Goal: Communication & Community: Answer question/provide support

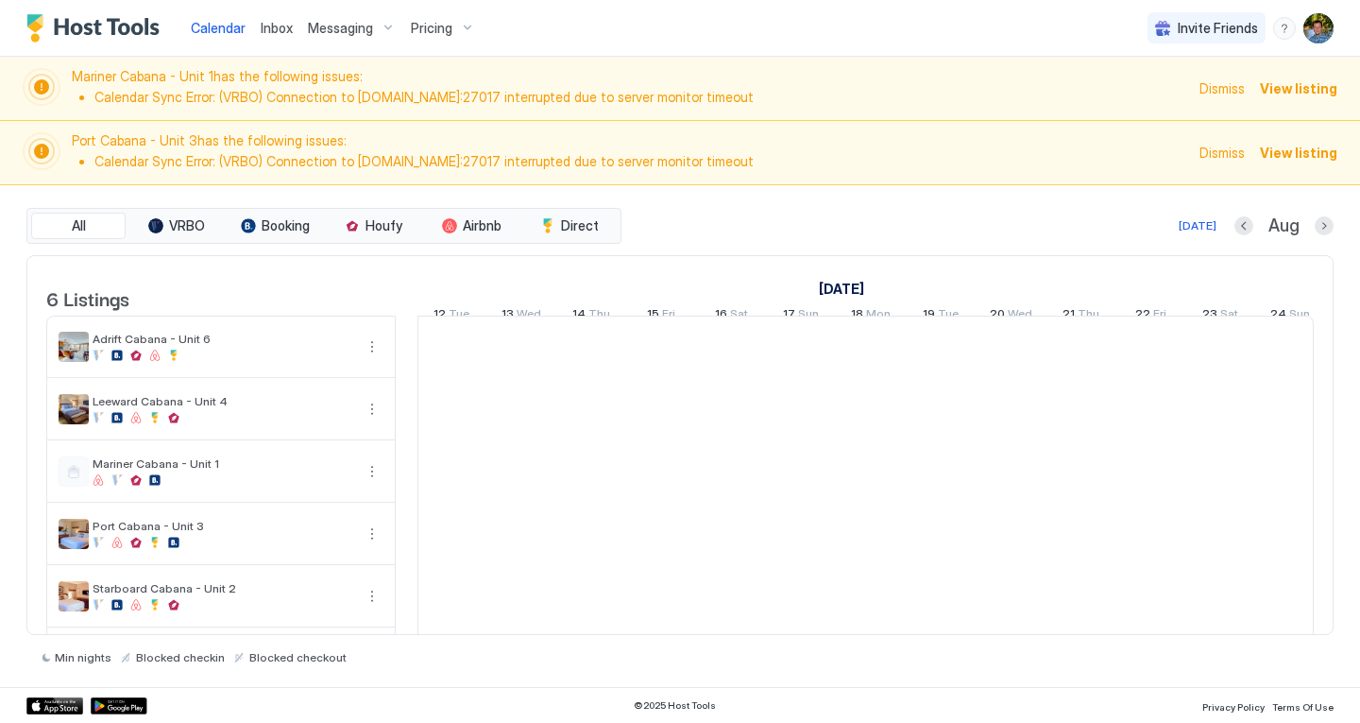
scroll to position [0, 1050]
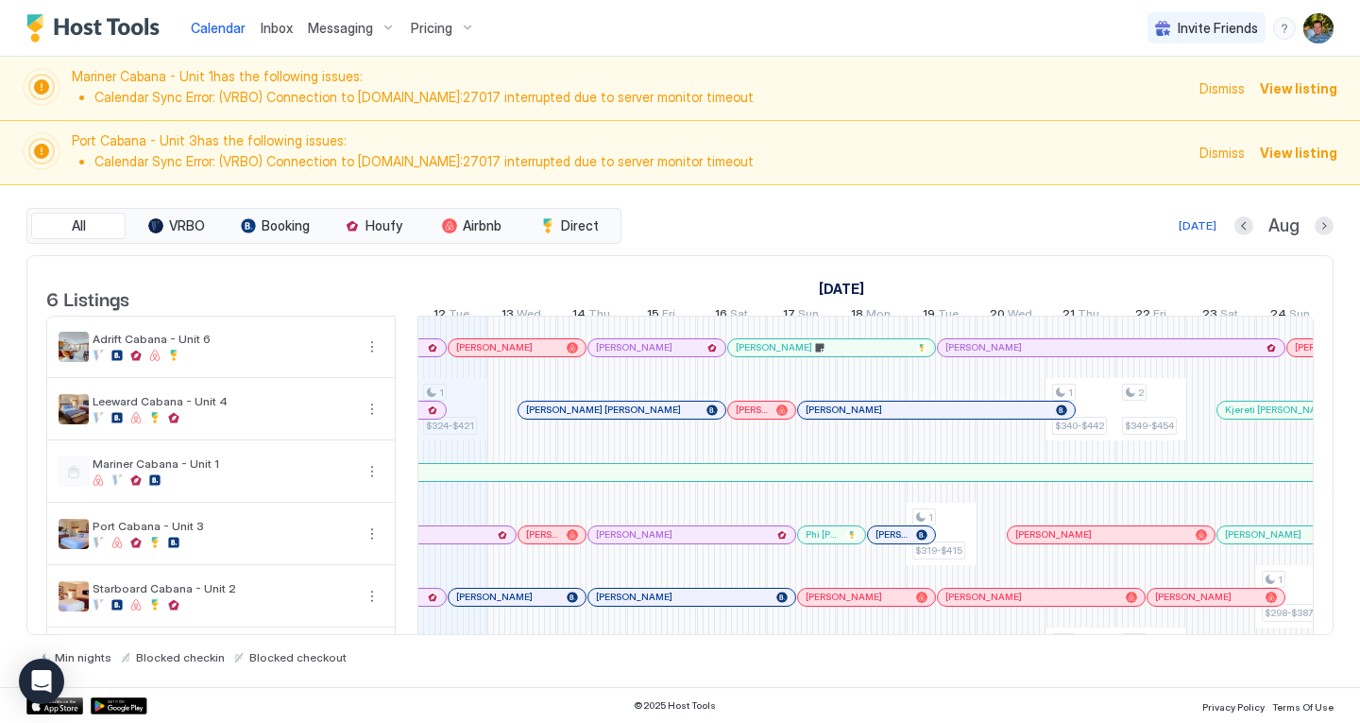
click at [1227, 83] on span "Dismiss" at bounding box center [1222, 88] width 45 height 20
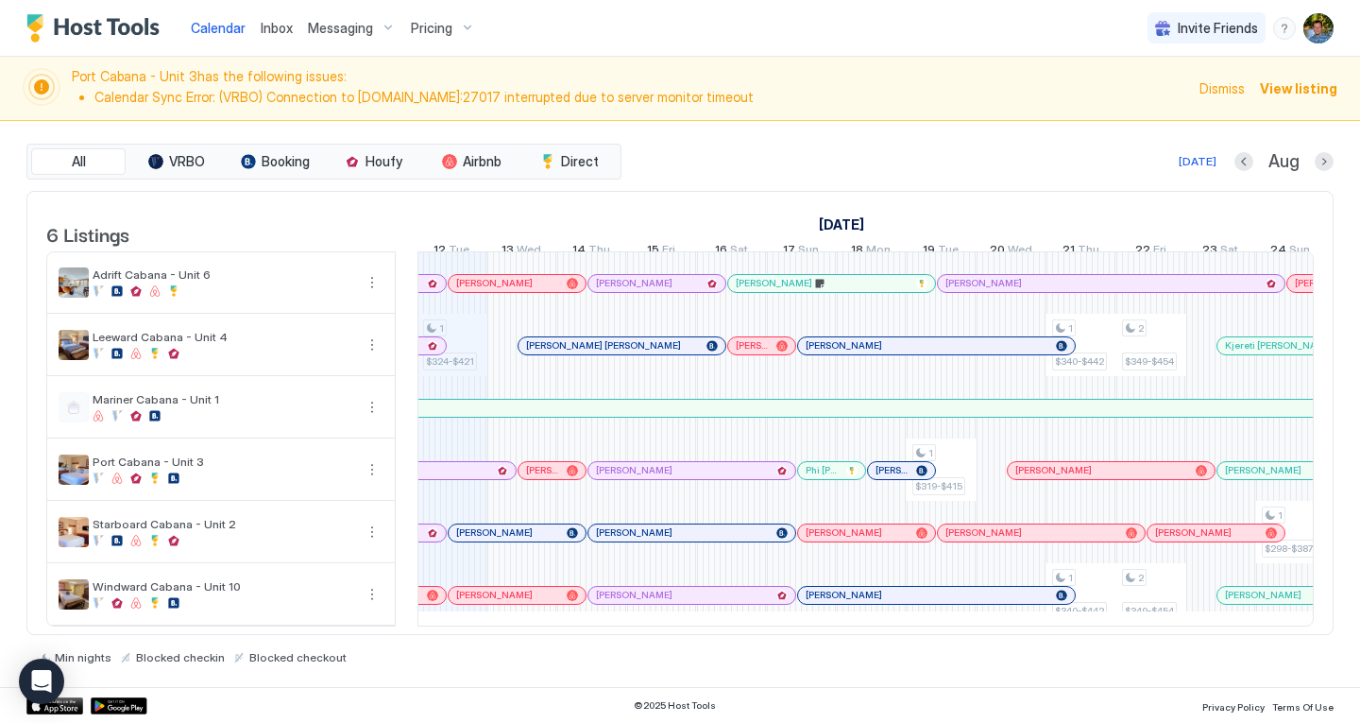
click at [1227, 83] on span "Dismiss" at bounding box center [1222, 88] width 45 height 20
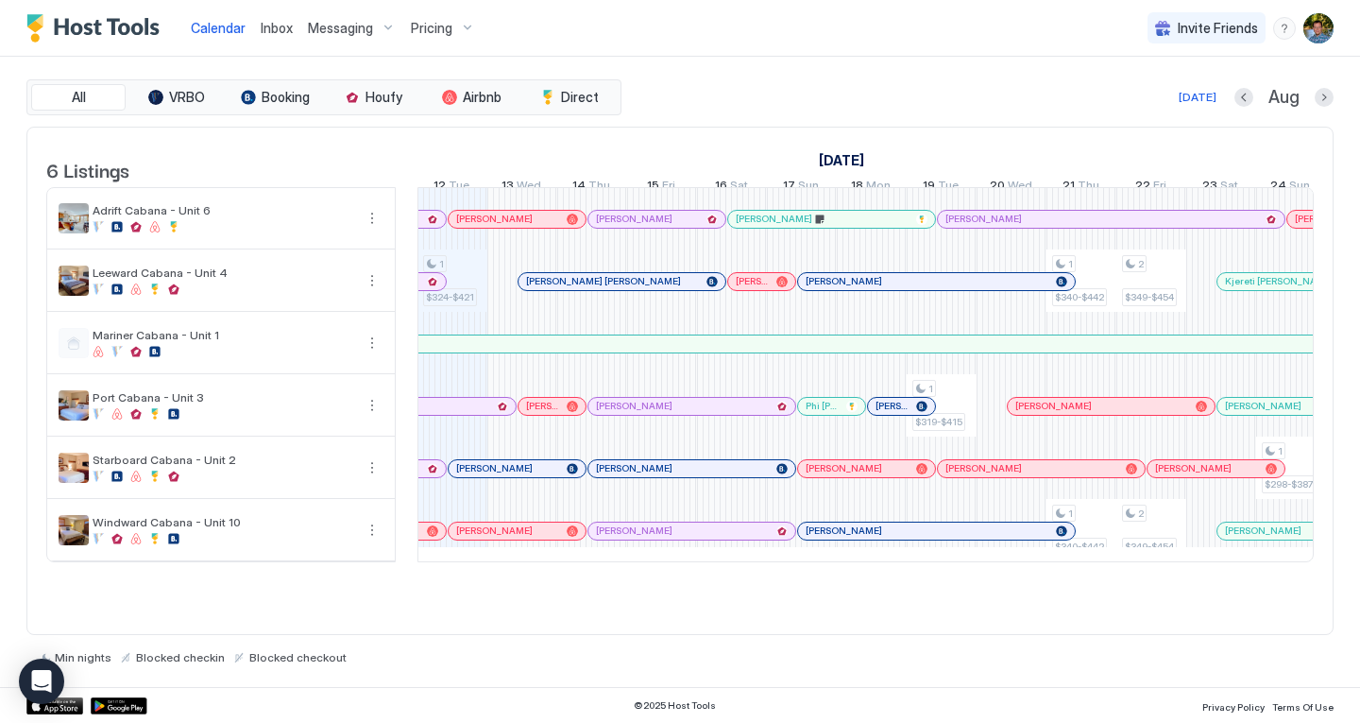
click at [276, 26] on span "Inbox" at bounding box center [277, 28] width 32 height 16
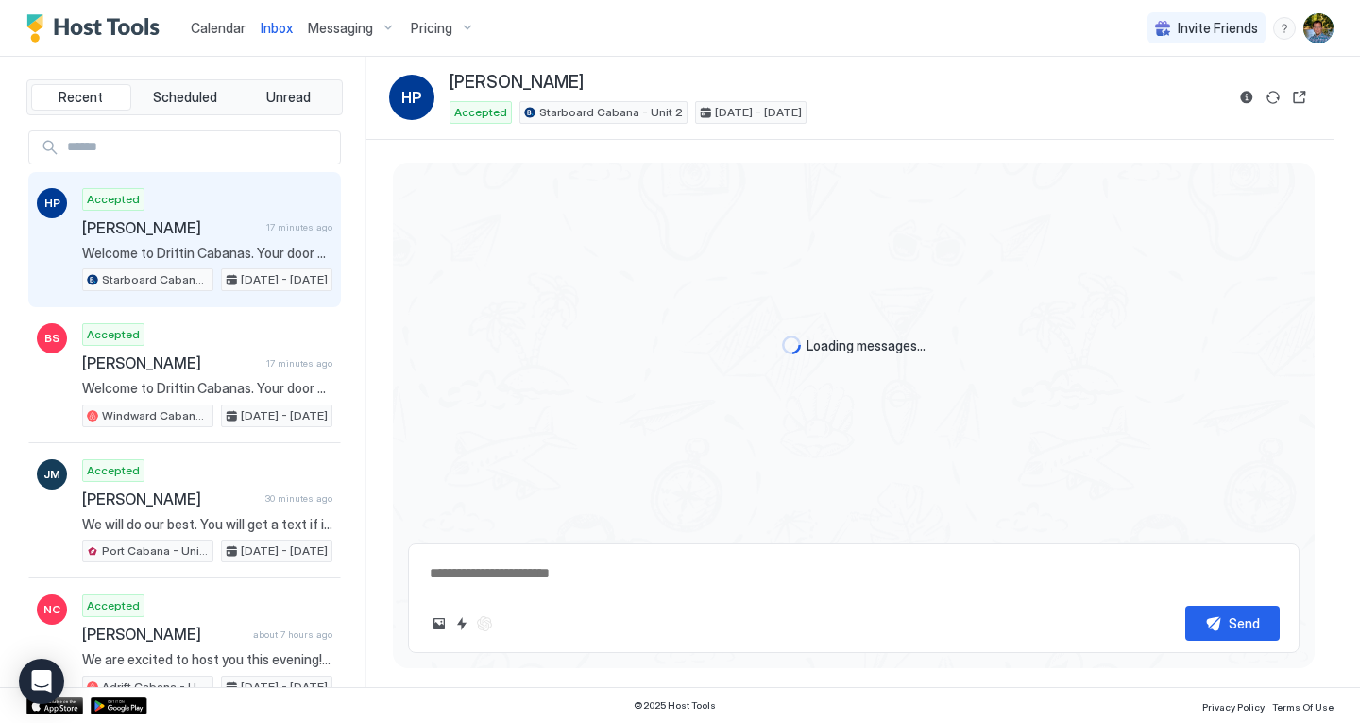
type textarea "*"
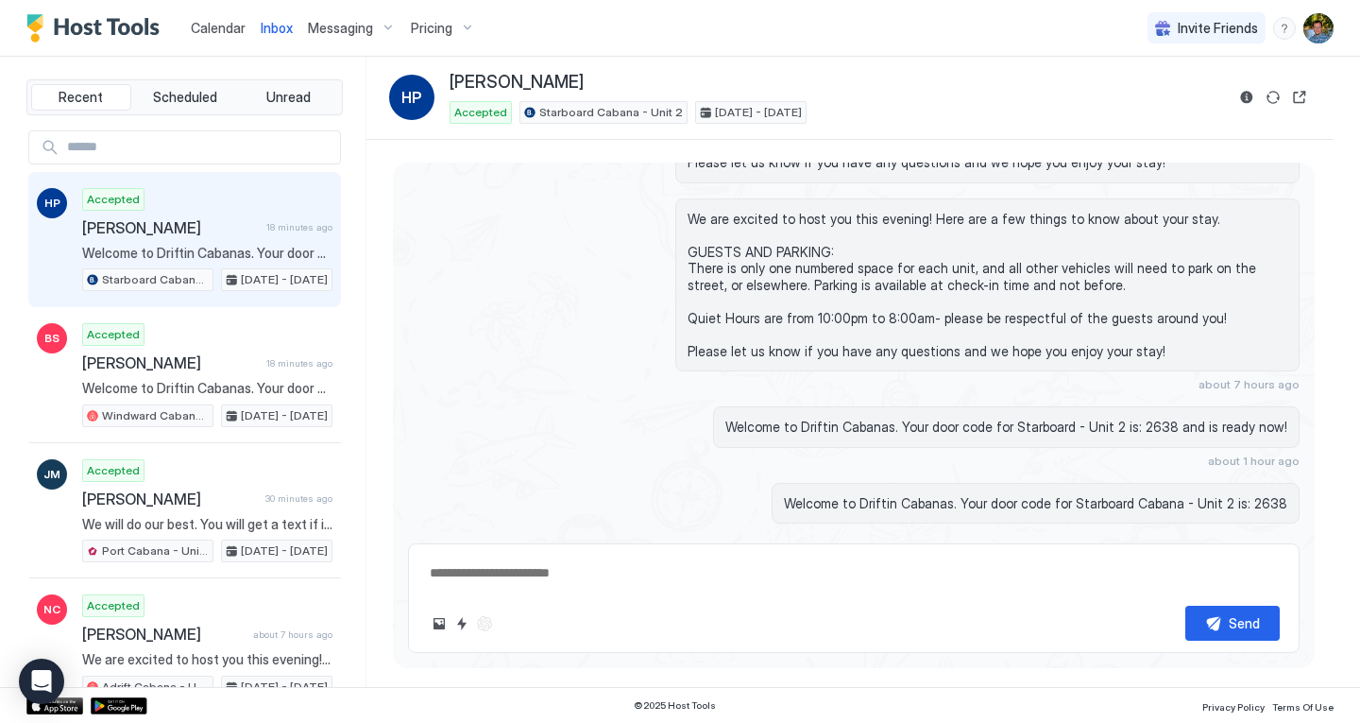
scroll to position [1571, 0]
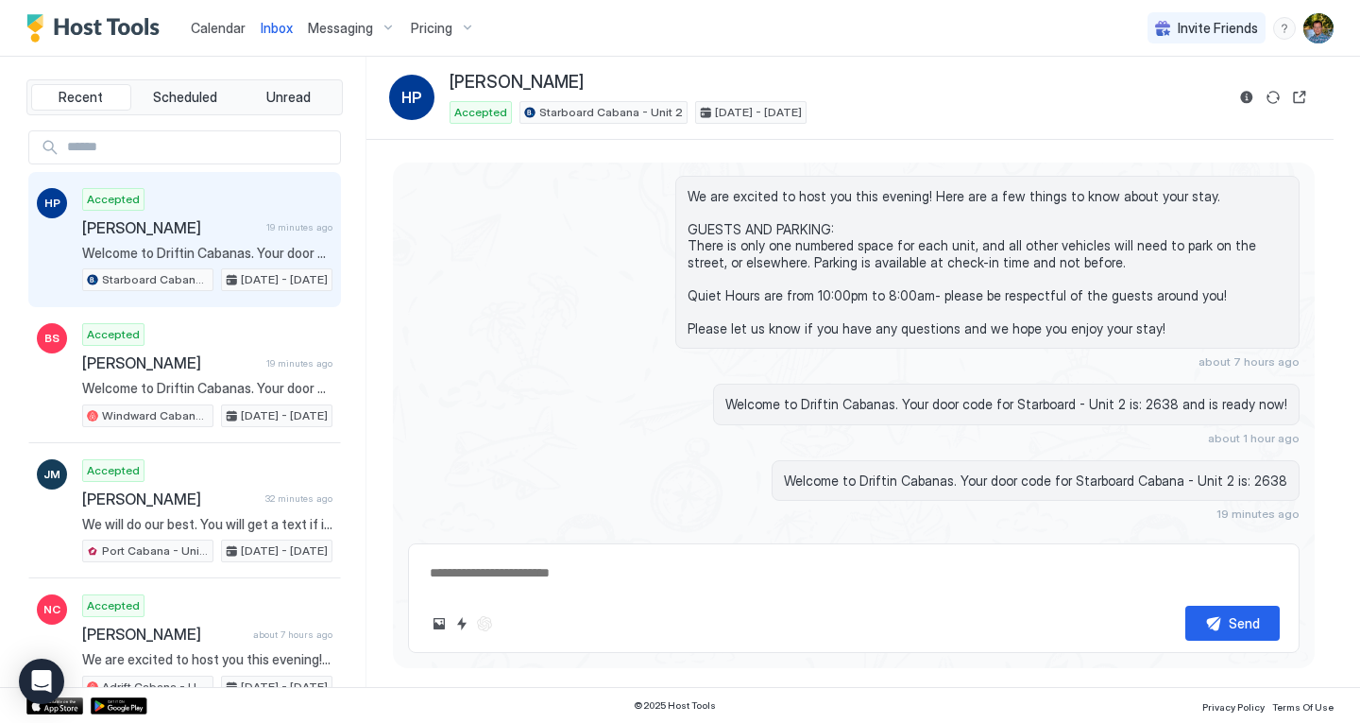
click at [204, 23] on span "Calendar" at bounding box center [218, 28] width 55 height 16
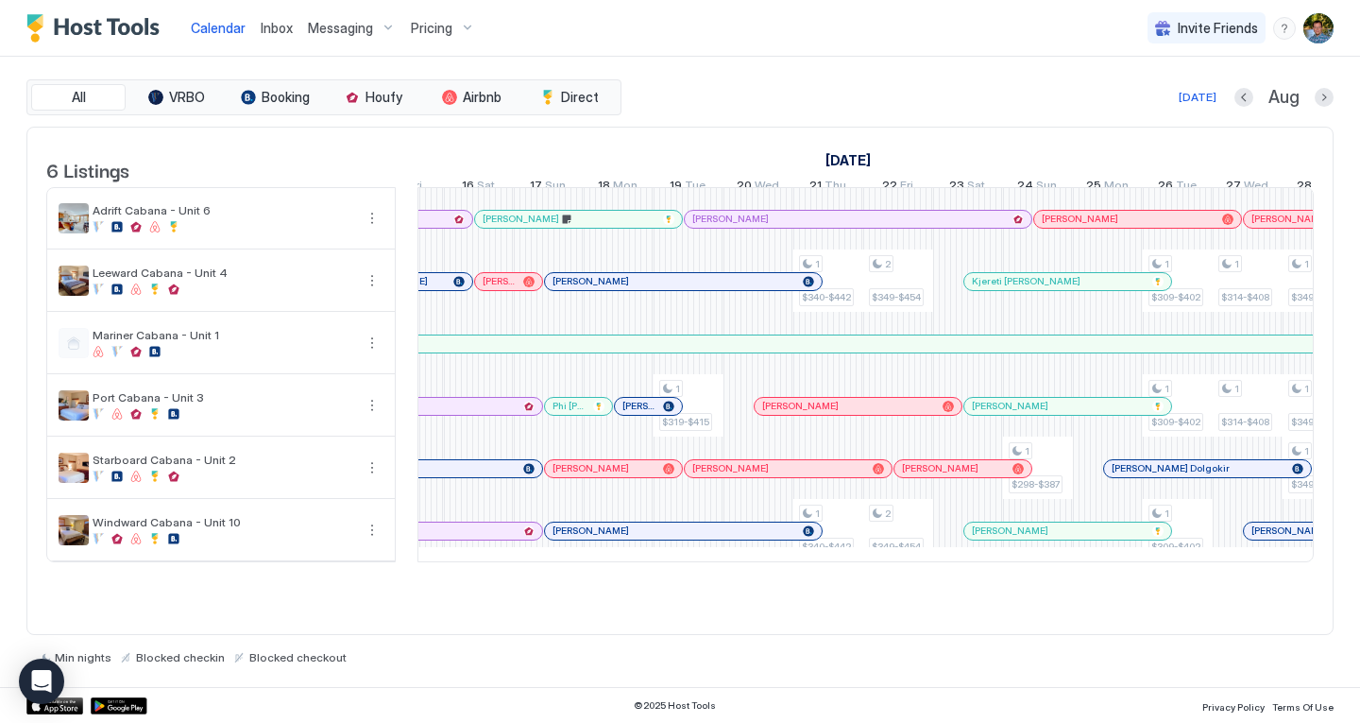
scroll to position [0, 1304]
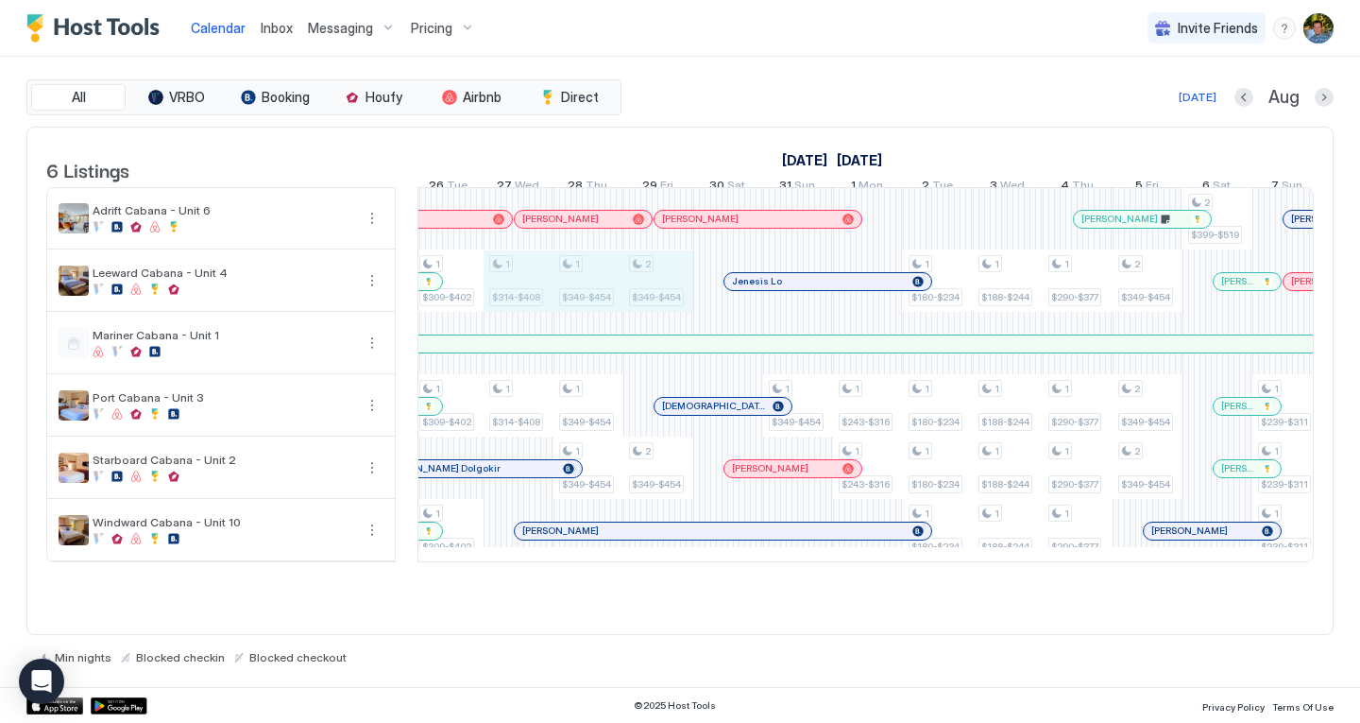
drag, startPoint x: 521, startPoint y: 296, endPoint x: 633, endPoint y: 297, distance: 111.5
click at [633, 297] on div "1 $324-$421 1 $319-$415 1 $340-$442 1 $340-$442 2 $349-$454 2 $349-$454 1 $298-…" at bounding box center [239, 374] width 3705 height 373
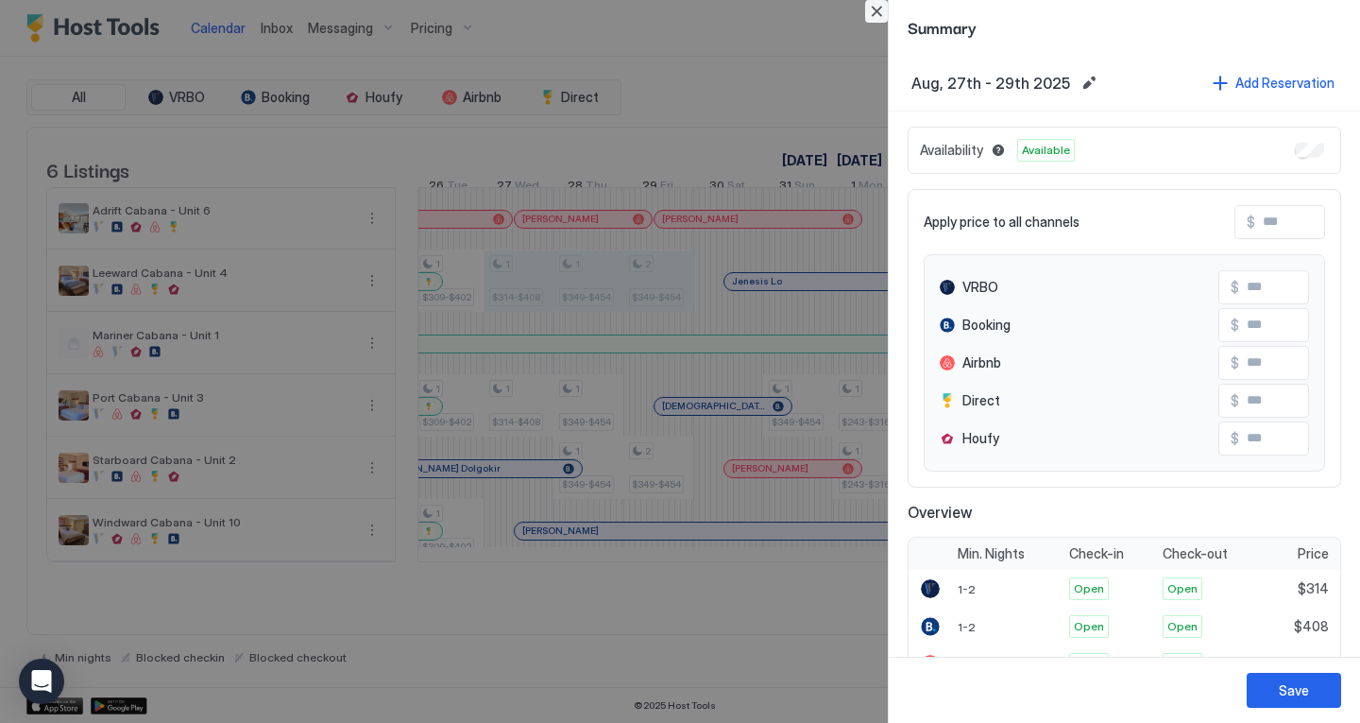
click at [874, 12] on button "Close" at bounding box center [876, 11] width 23 height 23
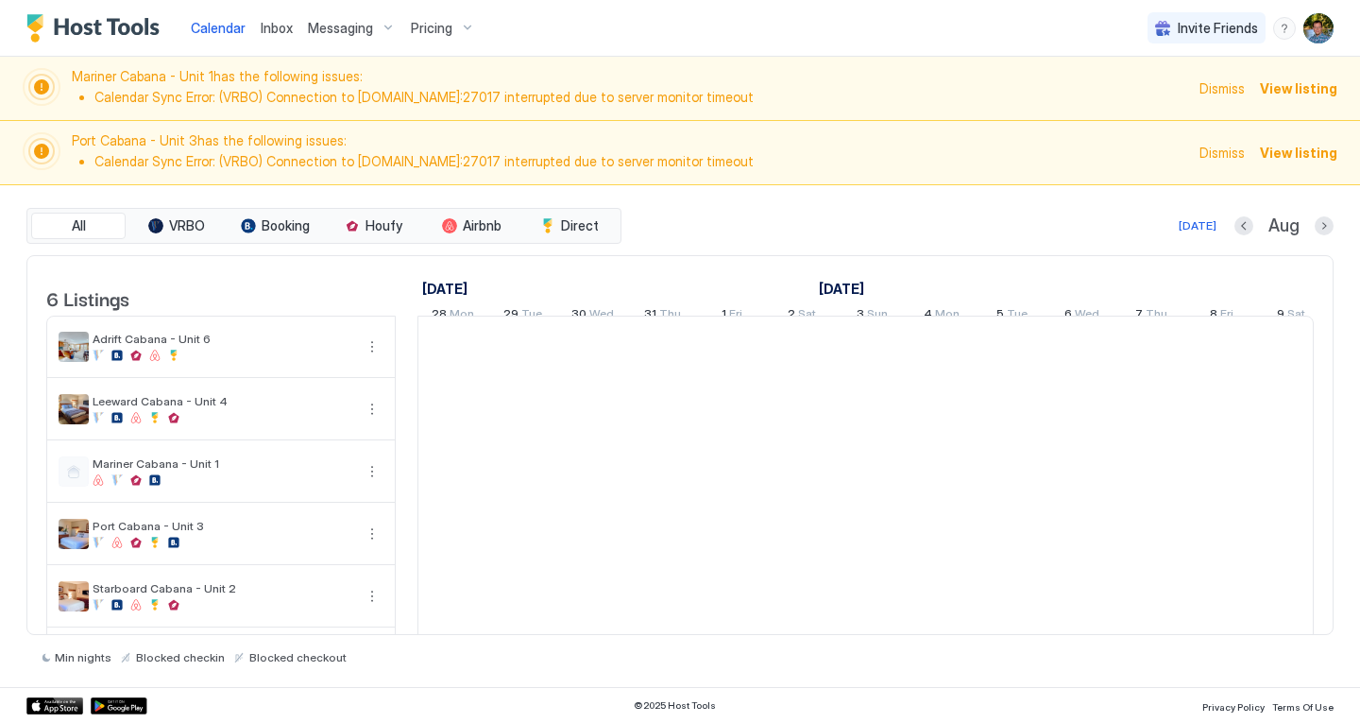
scroll to position [0, 1050]
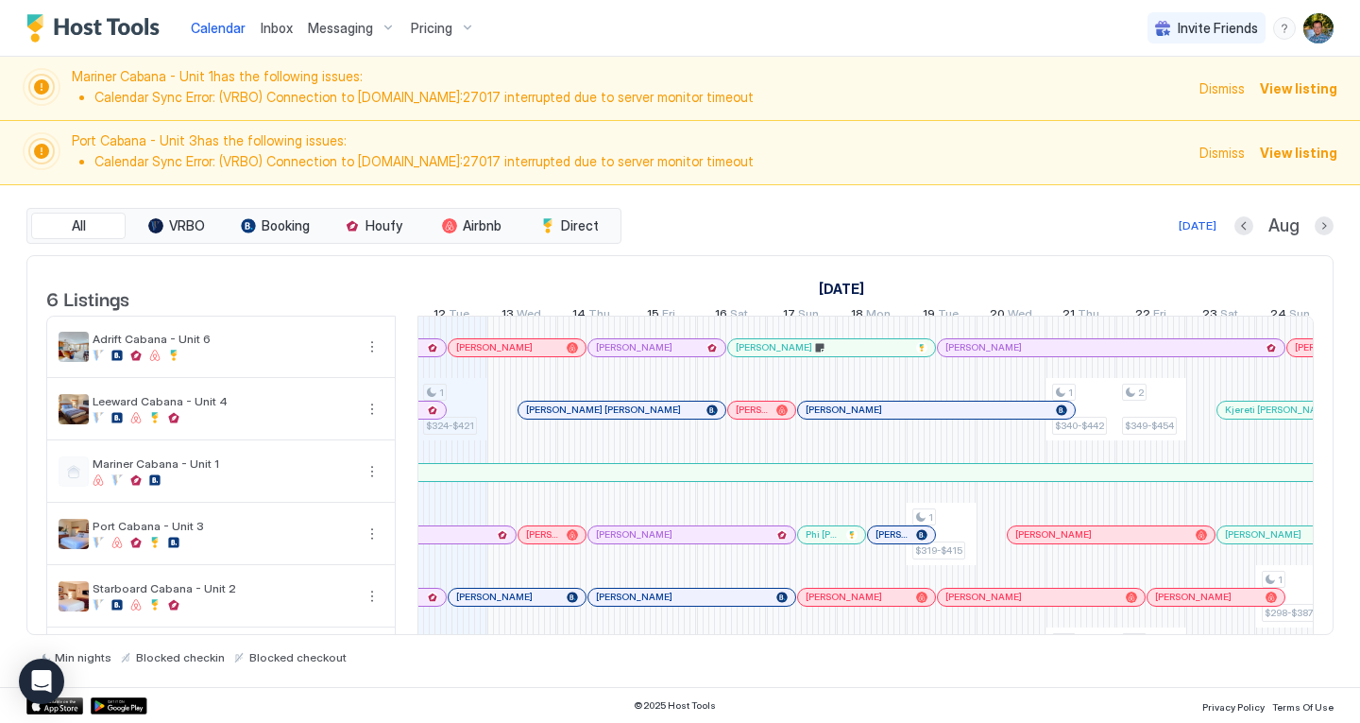
click at [457, 432] on div "1 $324-$421 1 $319-$415 1 $340-$442 1 $340-$442 2 $349-$454 2 $349-$454 1 $298-…" at bounding box center [1221, 502] width 3705 height 373
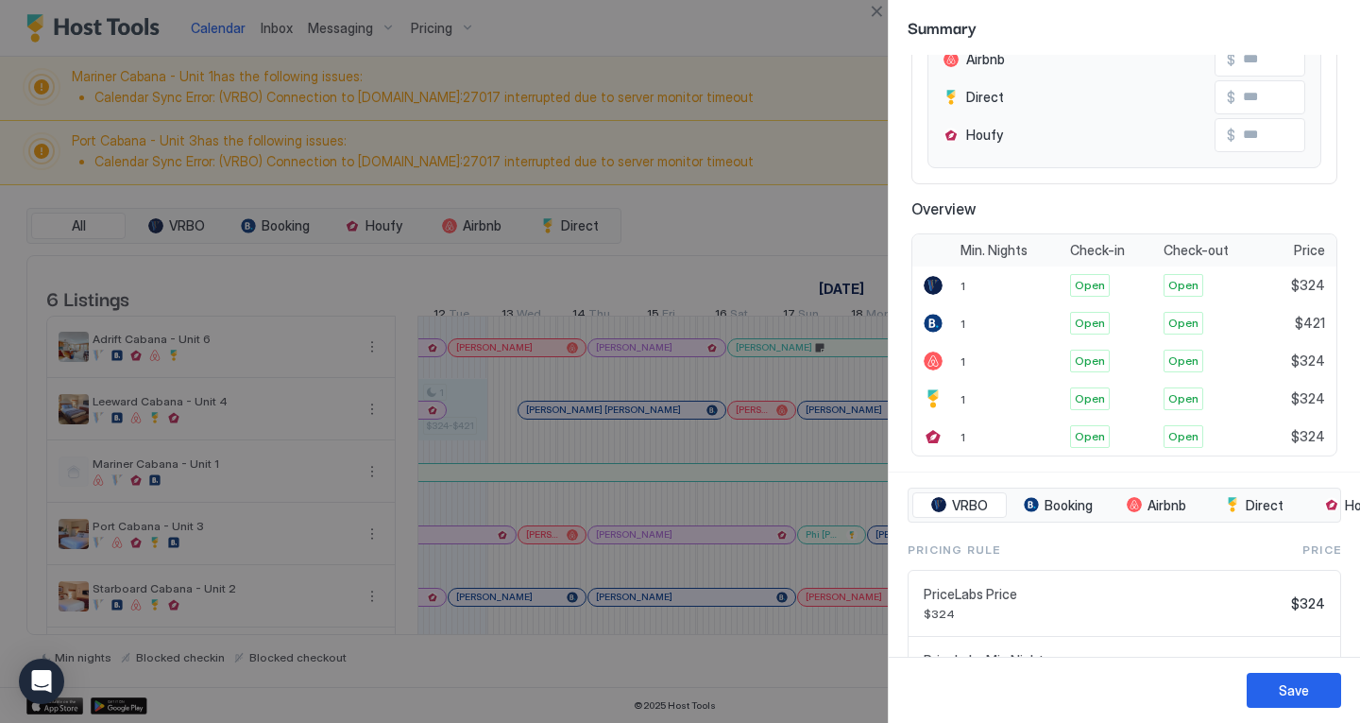
scroll to position [304, 0]
drag, startPoint x: 1312, startPoint y: 318, endPoint x: 1281, endPoint y: 318, distance: 31.2
click at [1281, 318] on div "$421" at bounding box center [1301, 322] width 72 height 38
click at [1295, 283] on span "$324" at bounding box center [1308, 284] width 34 height 17
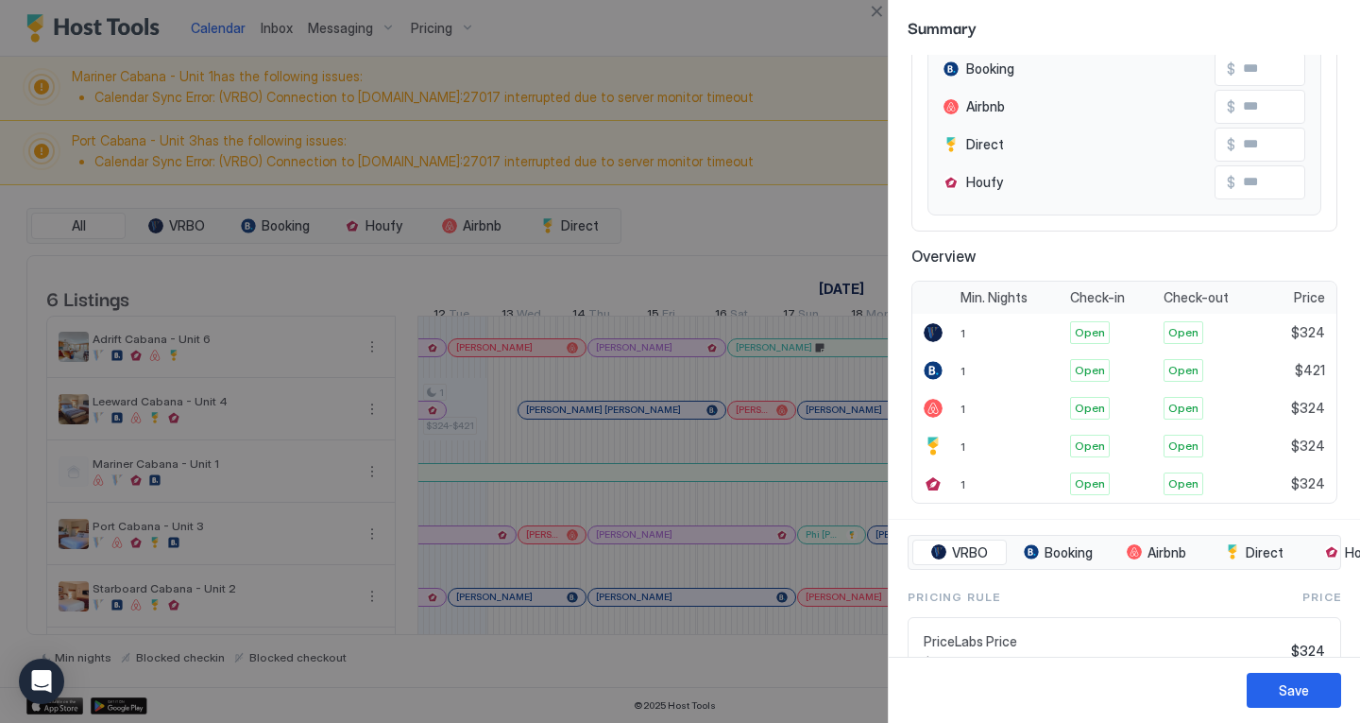
scroll to position [255, 0]
click at [878, 7] on button "Close" at bounding box center [876, 11] width 23 height 23
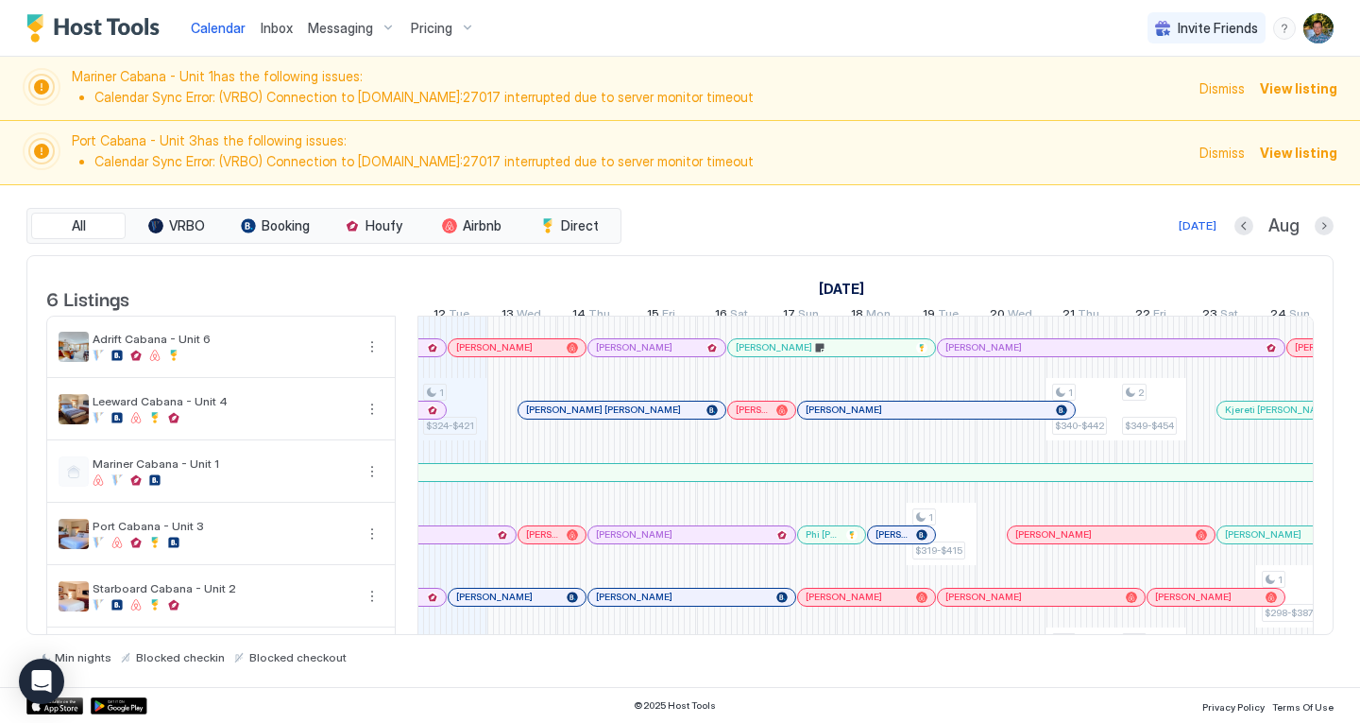
click at [430, 29] on span "Pricing" at bounding box center [432, 28] width 42 height 17
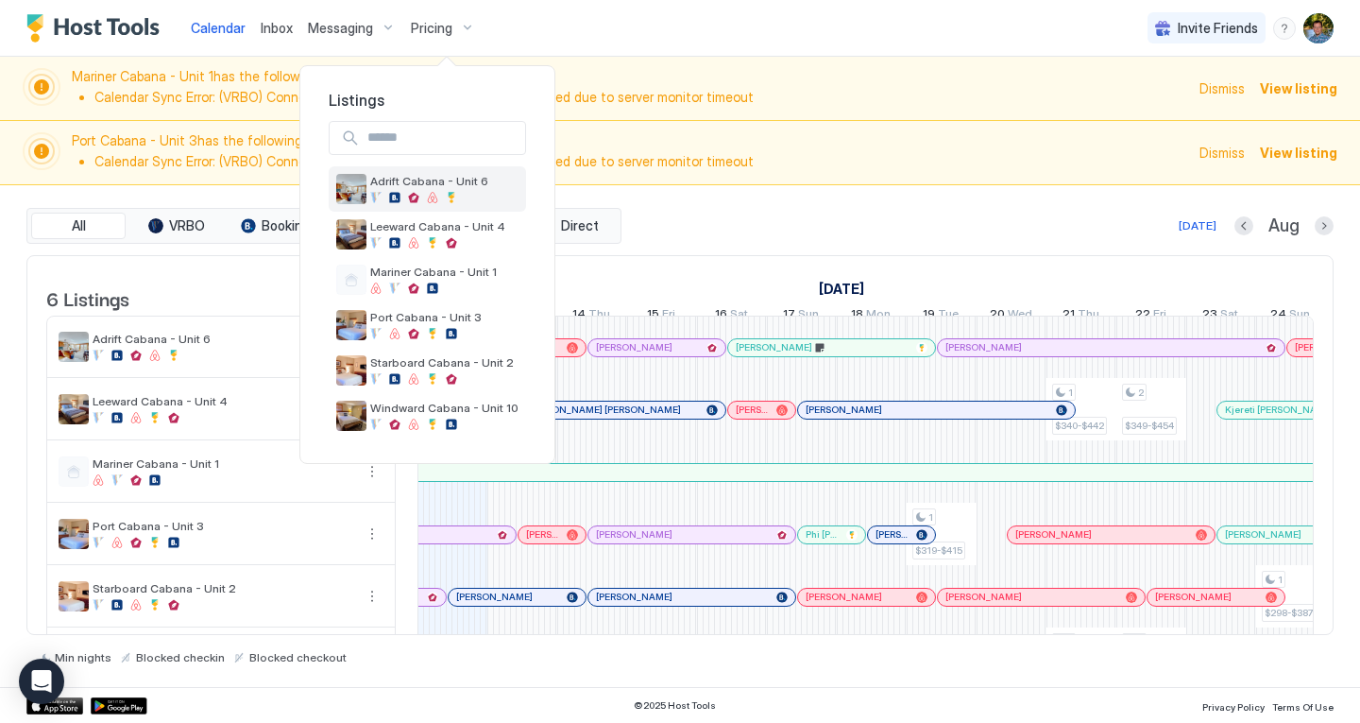
click at [451, 196] on div at bounding box center [451, 197] width 11 height 11
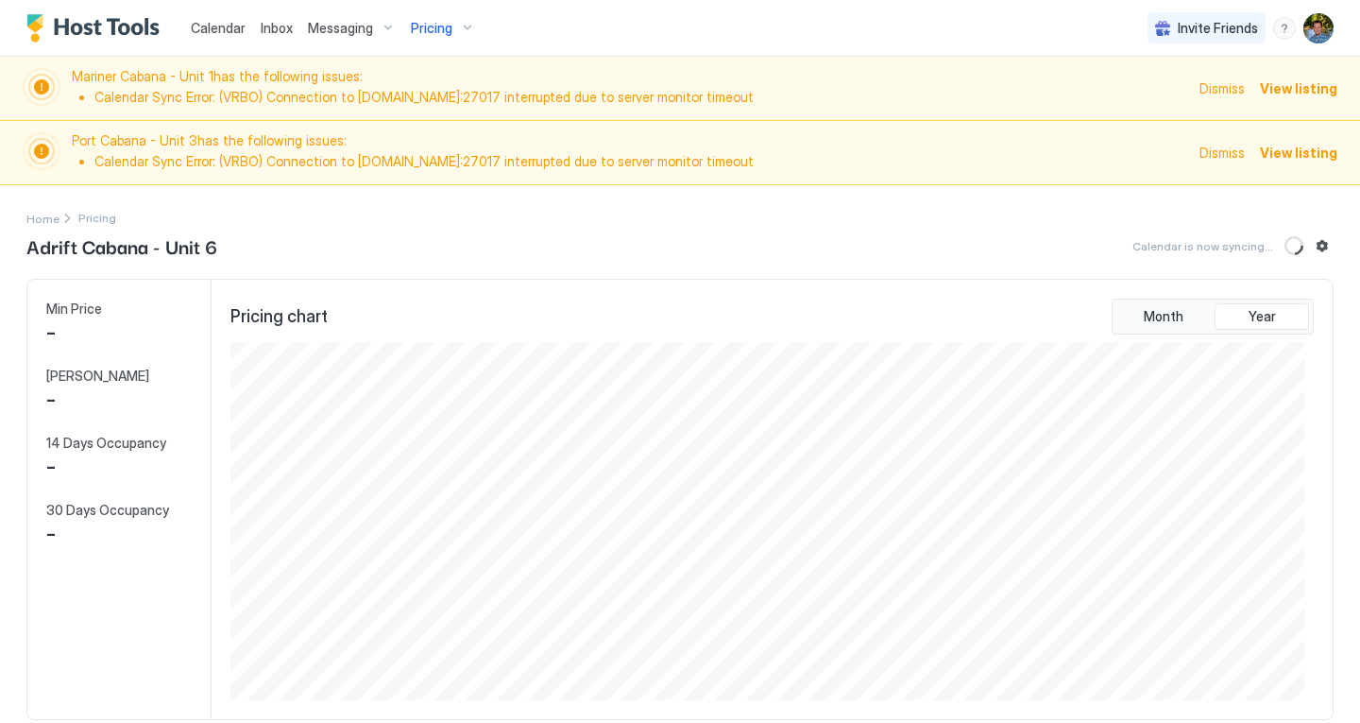
scroll to position [358, 1073]
click at [1212, 86] on span "Dismiss" at bounding box center [1222, 88] width 45 height 20
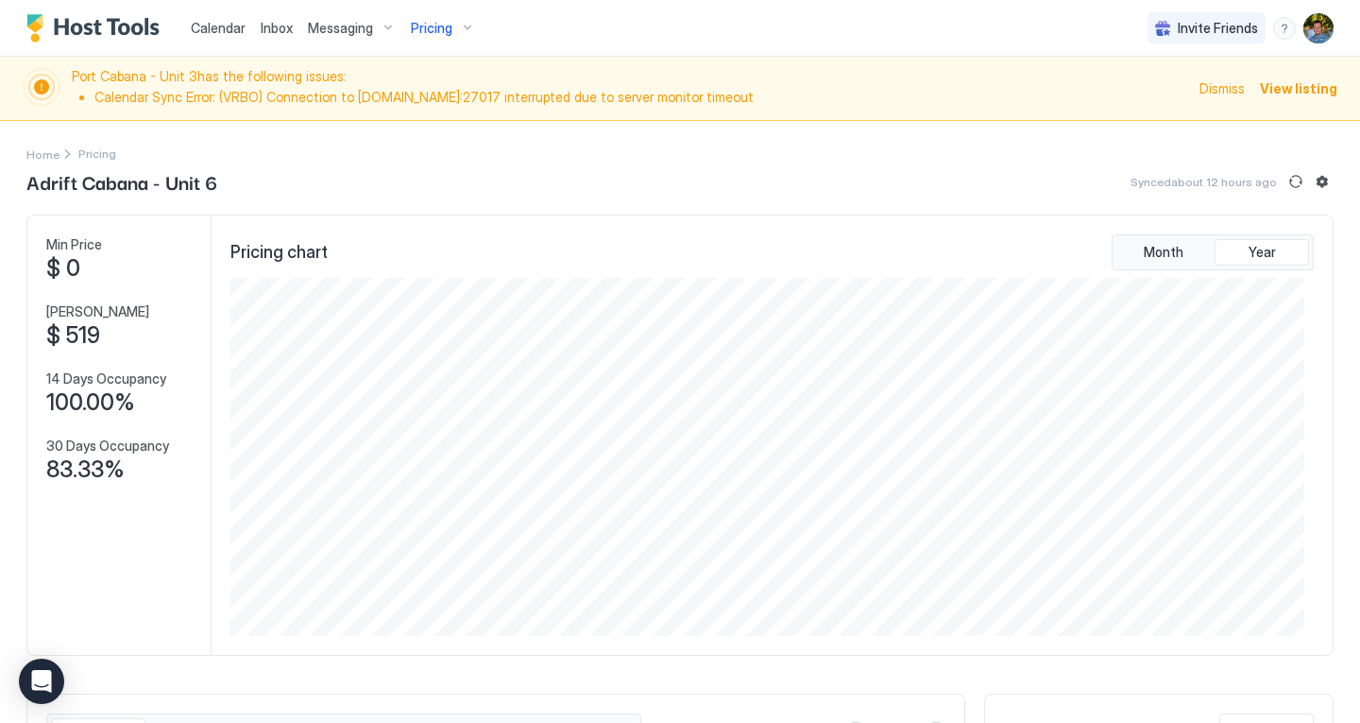
click at [1218, 87] on span "Dismiss" at bounding box center [1222, 88] width 45 height 20
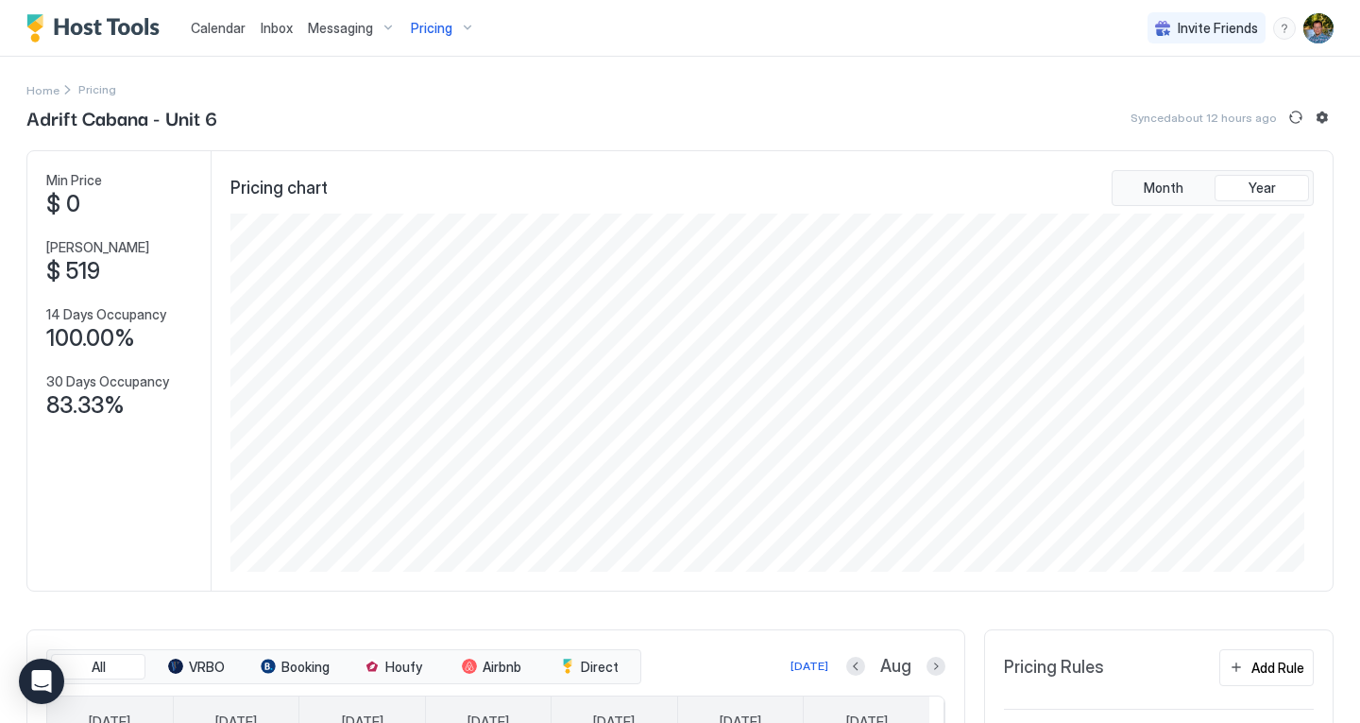
click at [272, 26] on span "Inbox" at bounding box center [277, 28] width 32 height 16
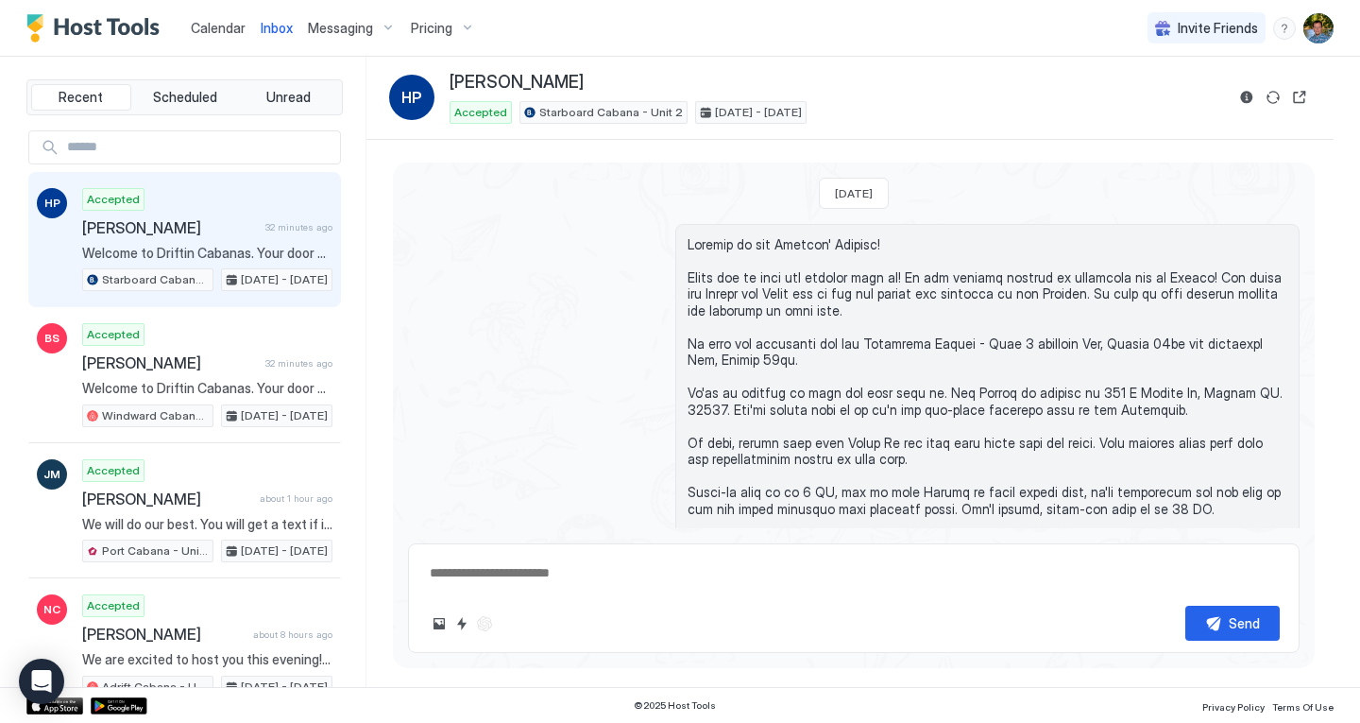
scroll to position [1571, 0]
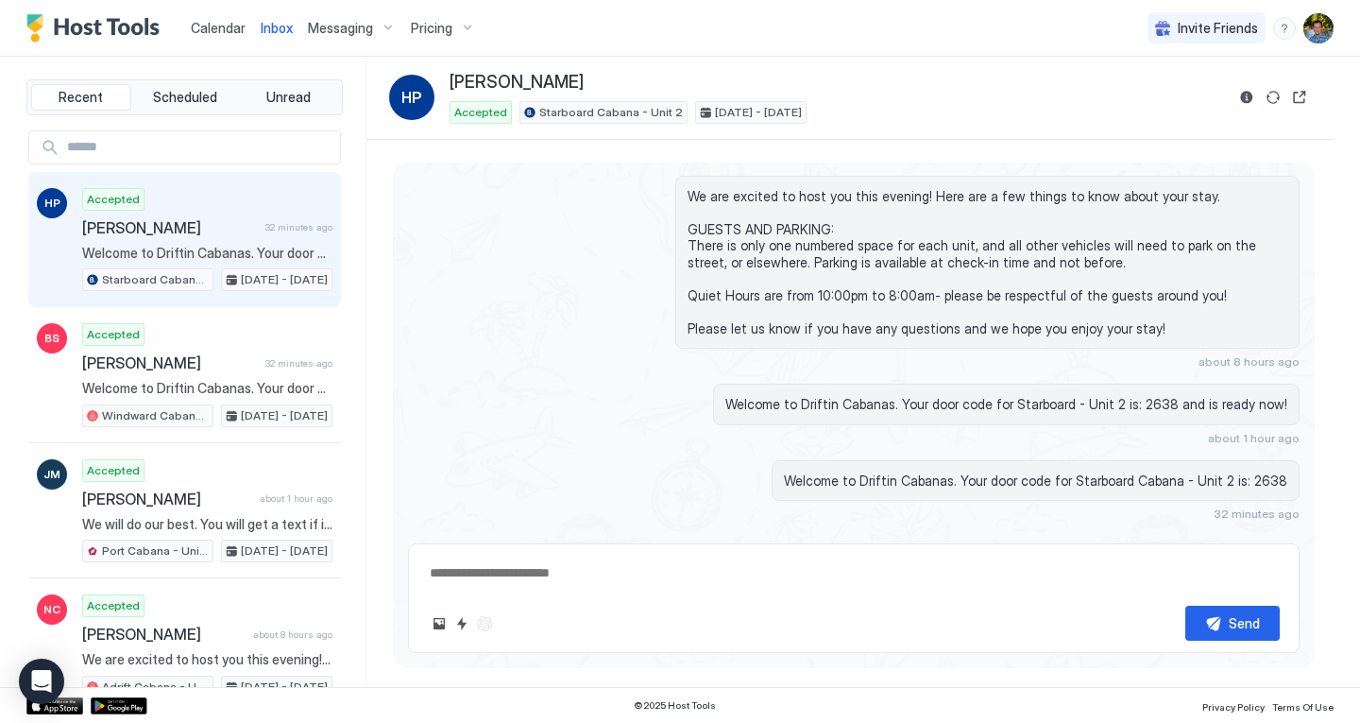
click at [201, 32] on span "Calendar" at bounding box center [218, 28] width 55 height 16
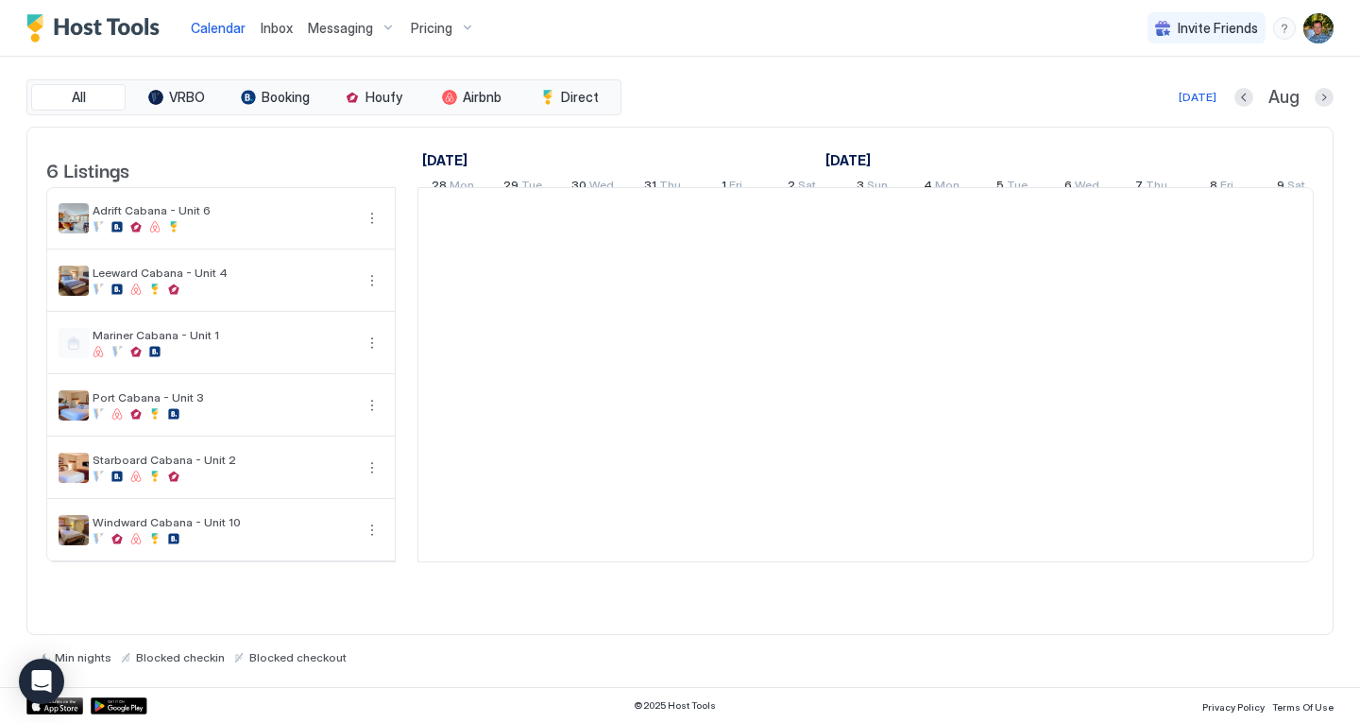
scroll to position [0, 1050]
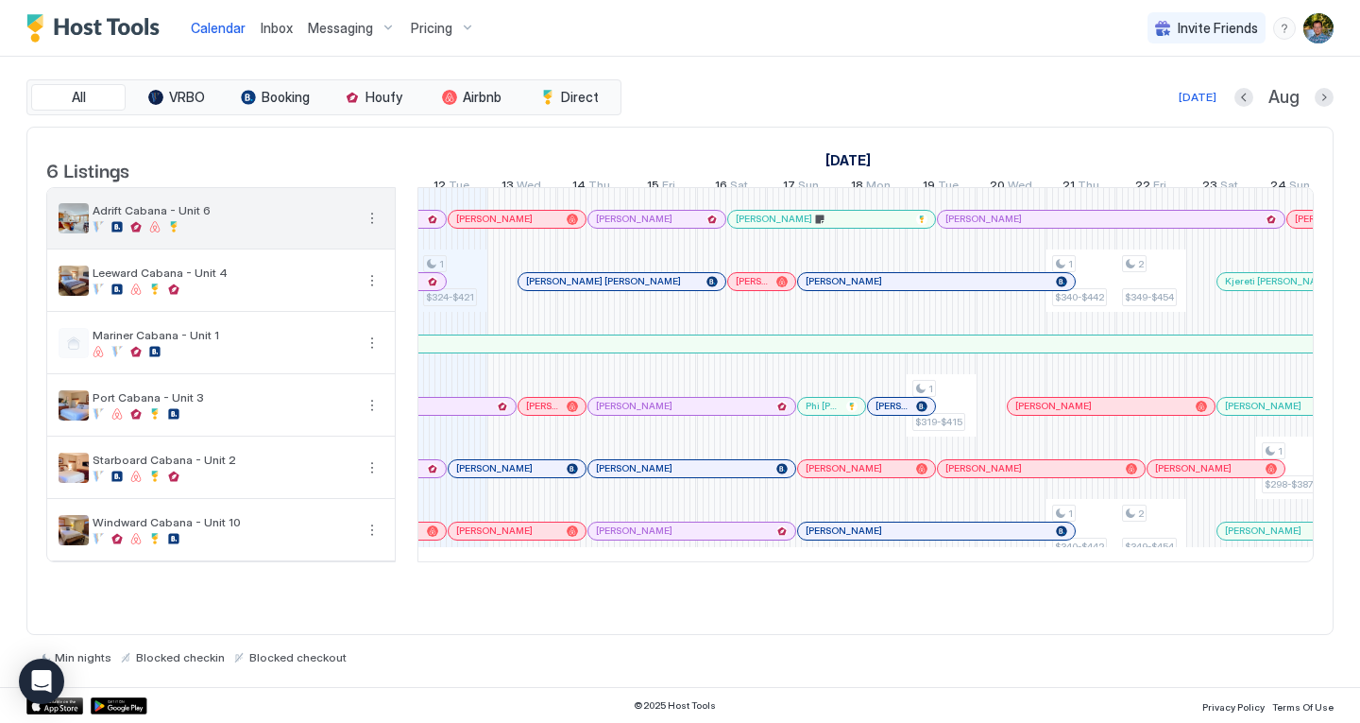
click at [279, 217] on span "Adrift Cabana - Unit 6" at bounding box center [223, 210] width 261 height 14
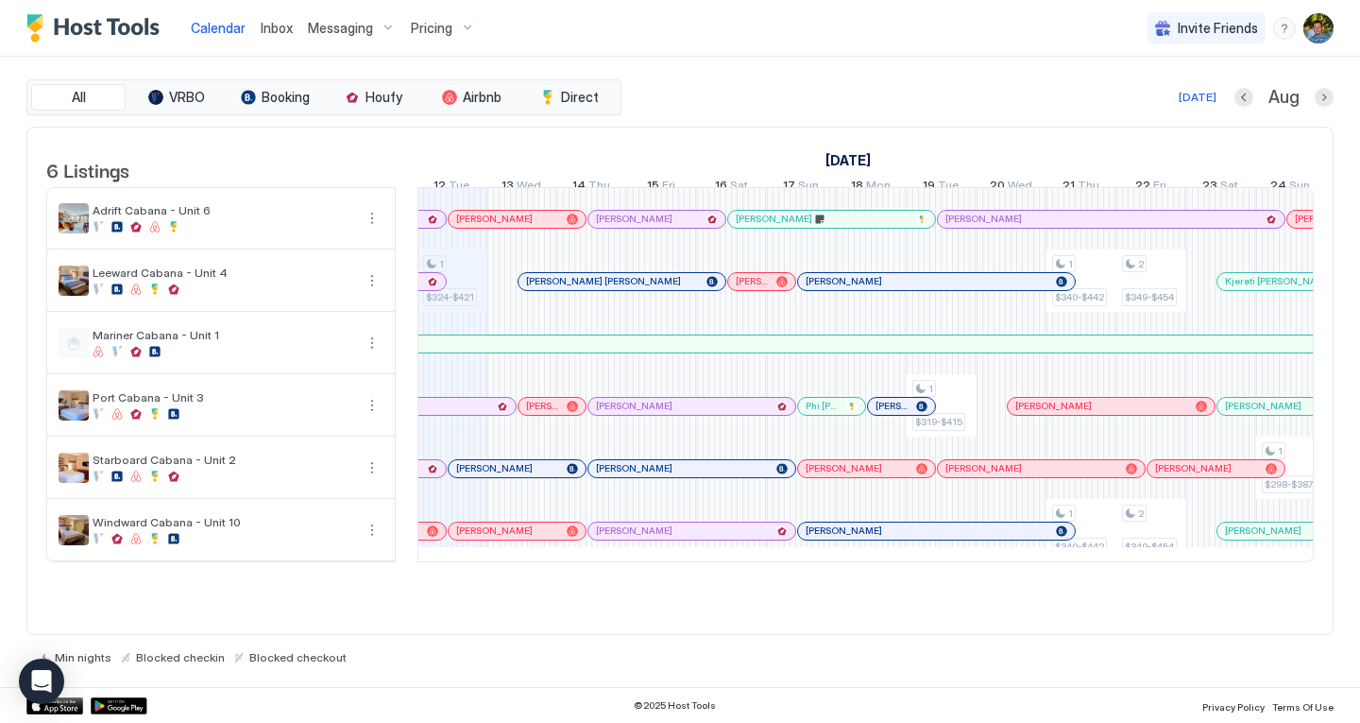
click at [277, 18] on link "Inbox" at bounding box center [277, 28] width 32 height 20
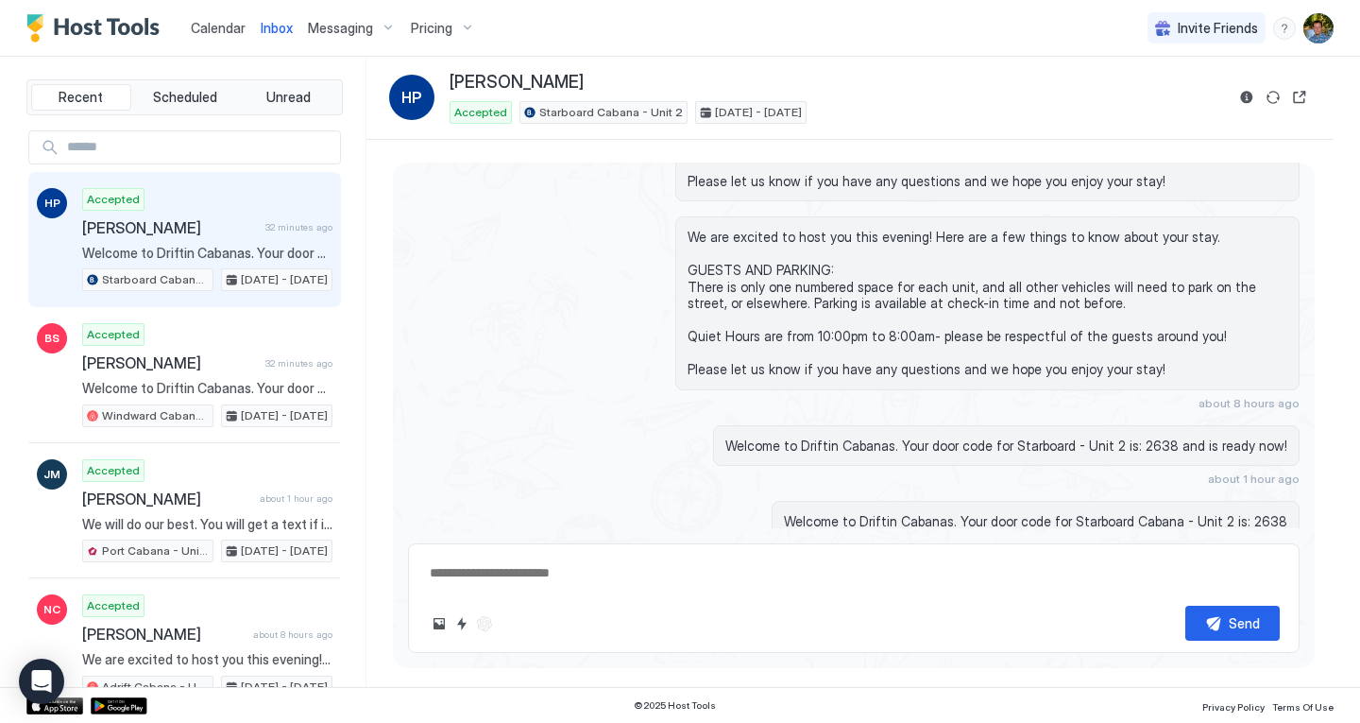
scroll to position [1571, 0]
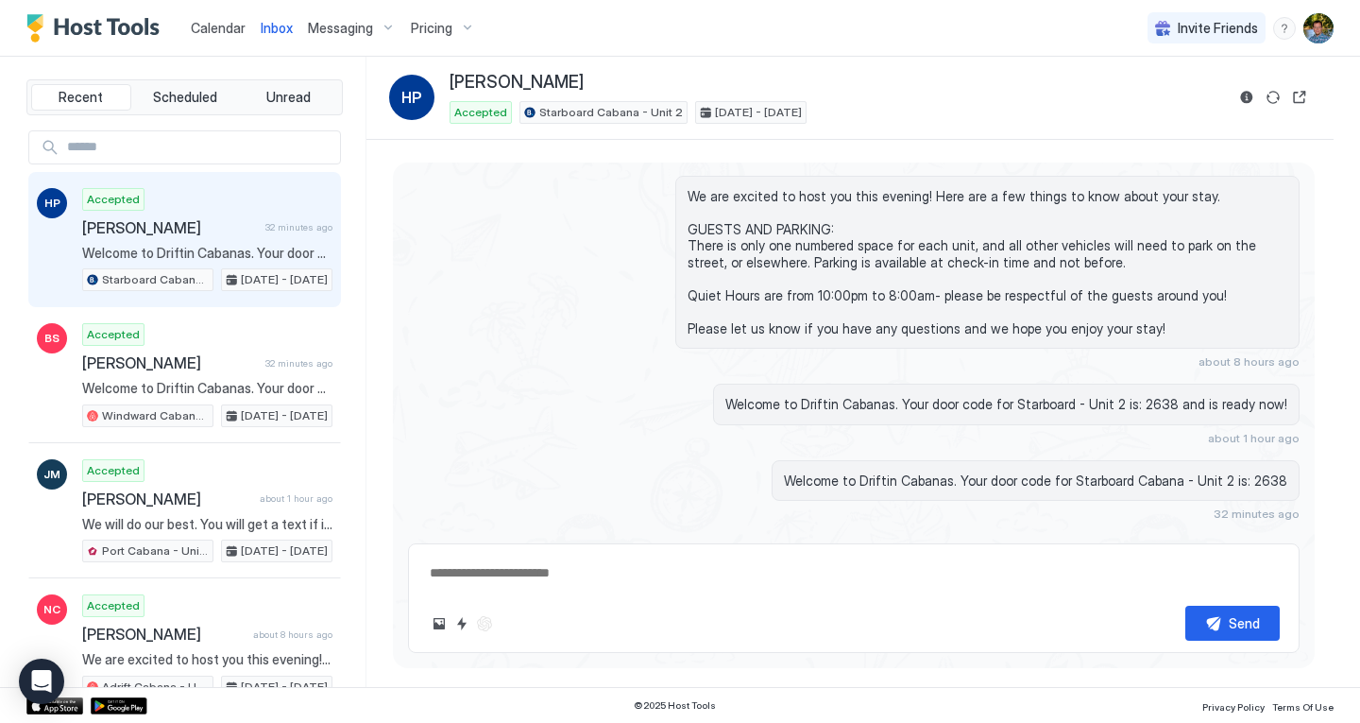
click at [221, 26] on span "Calendar" at bounding box center [218, 28] width 55 height 16
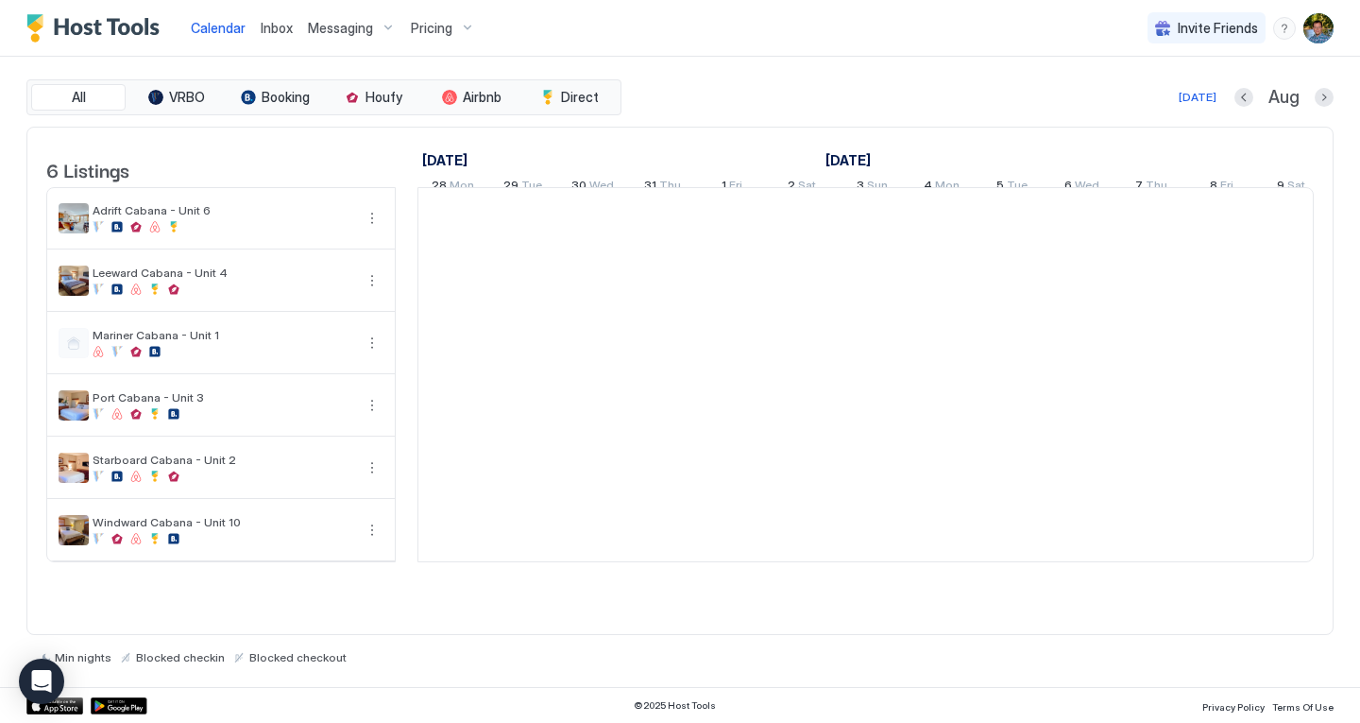
scroll to position [0, 1050]
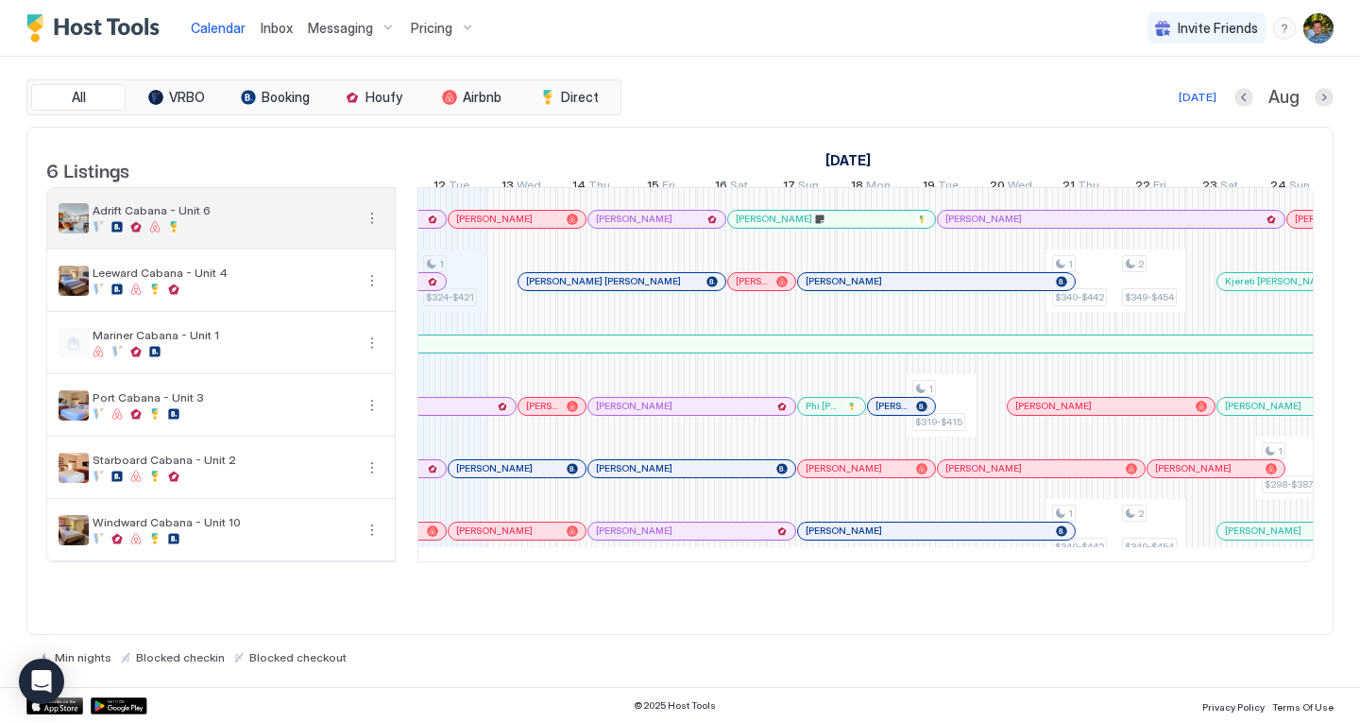
click at [268, 217] on span "Adrift Cabana - Unit 6" at bounding box center [223, 210] width 261 height 14
click at [372, 230] on button "More options" at bounding box center [372, 218] width 23 height 23
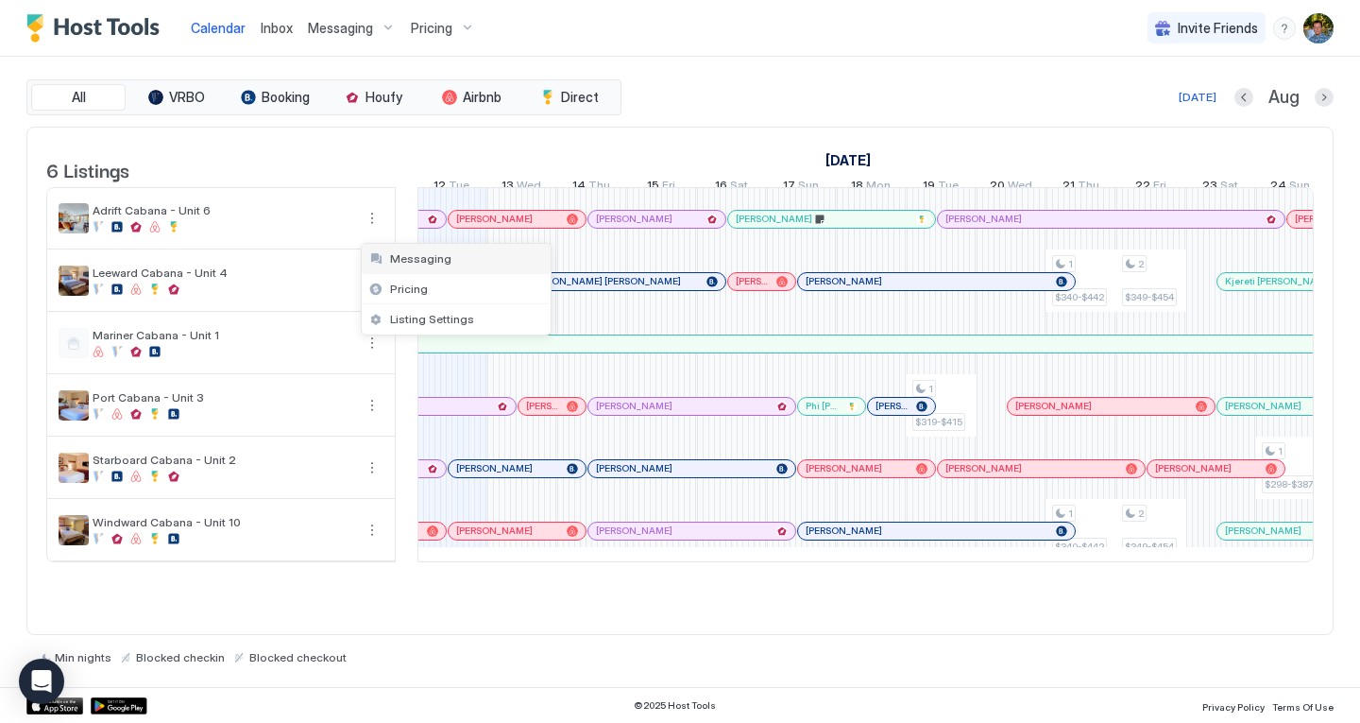
click at [408, 257] on span "Messaging" at bounding box center [420, 258] width 61 height 14
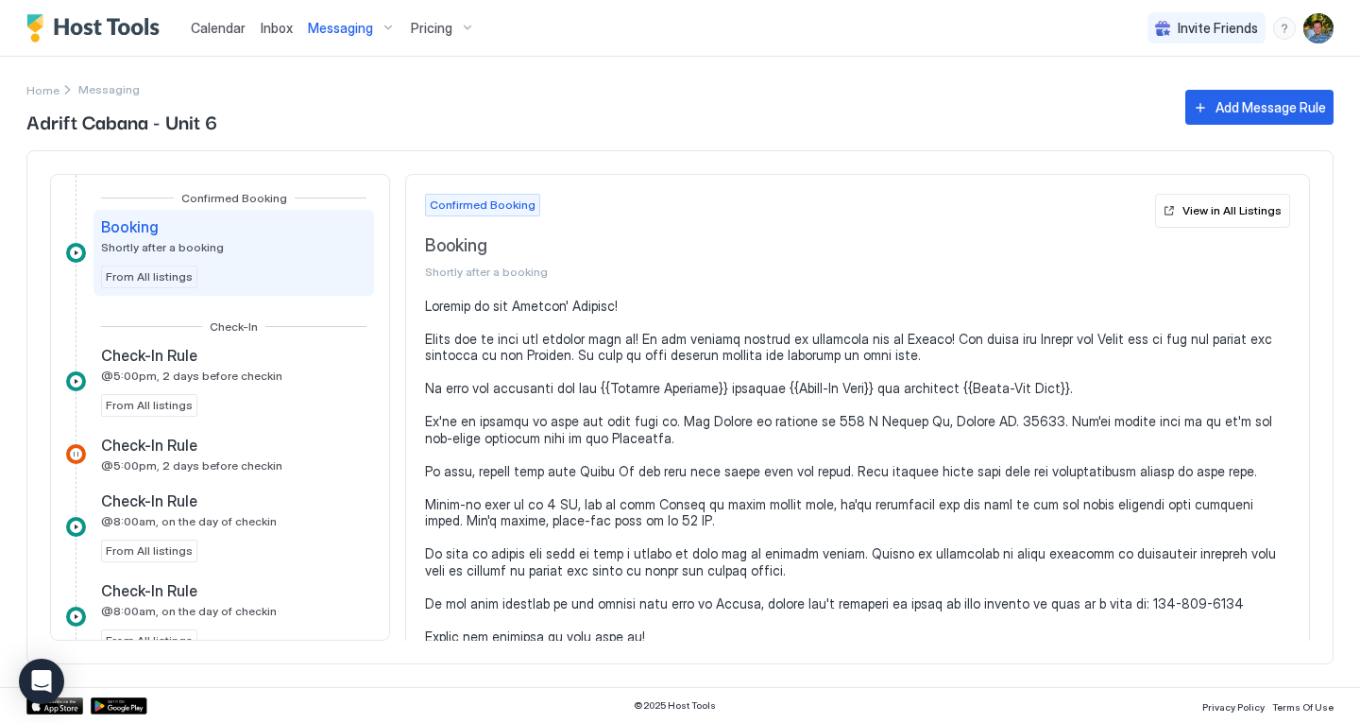
click at [242, 34] on span "Calendar" at bounding box center [218, 28] width 55 height 16
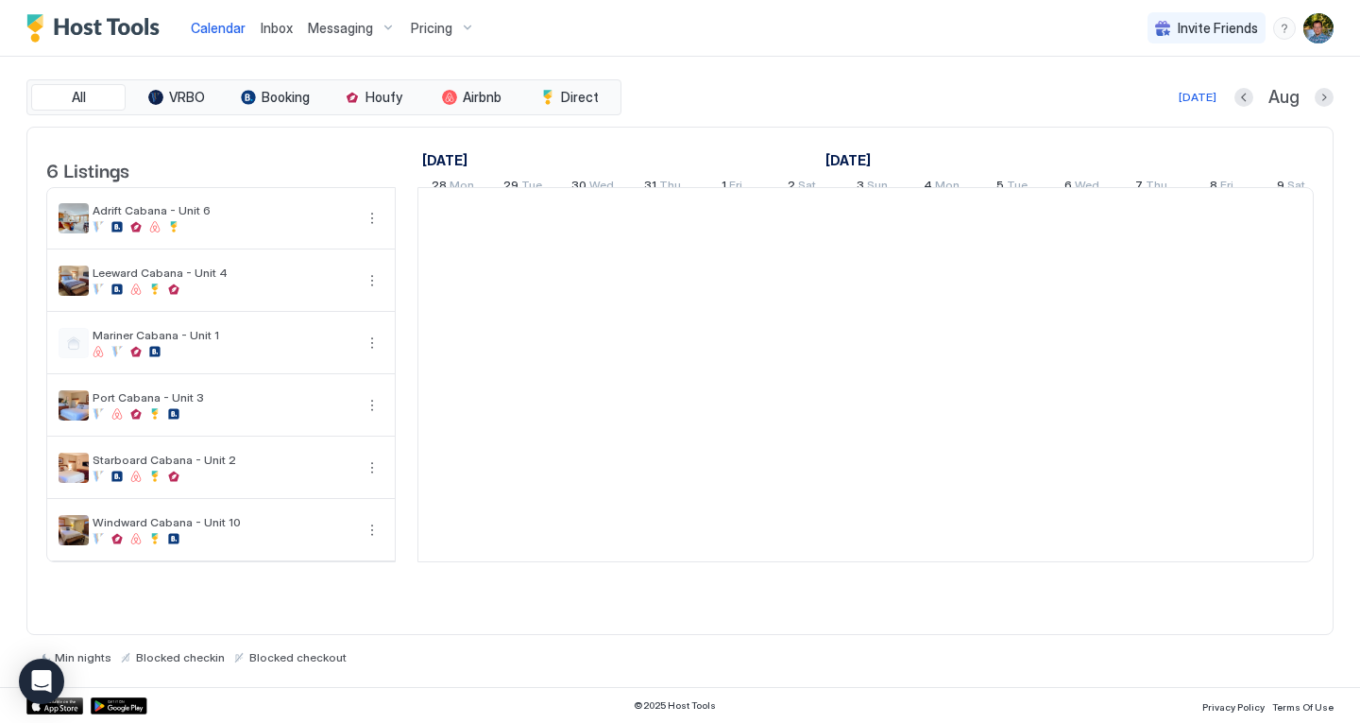
scroll to position [0, 1050]
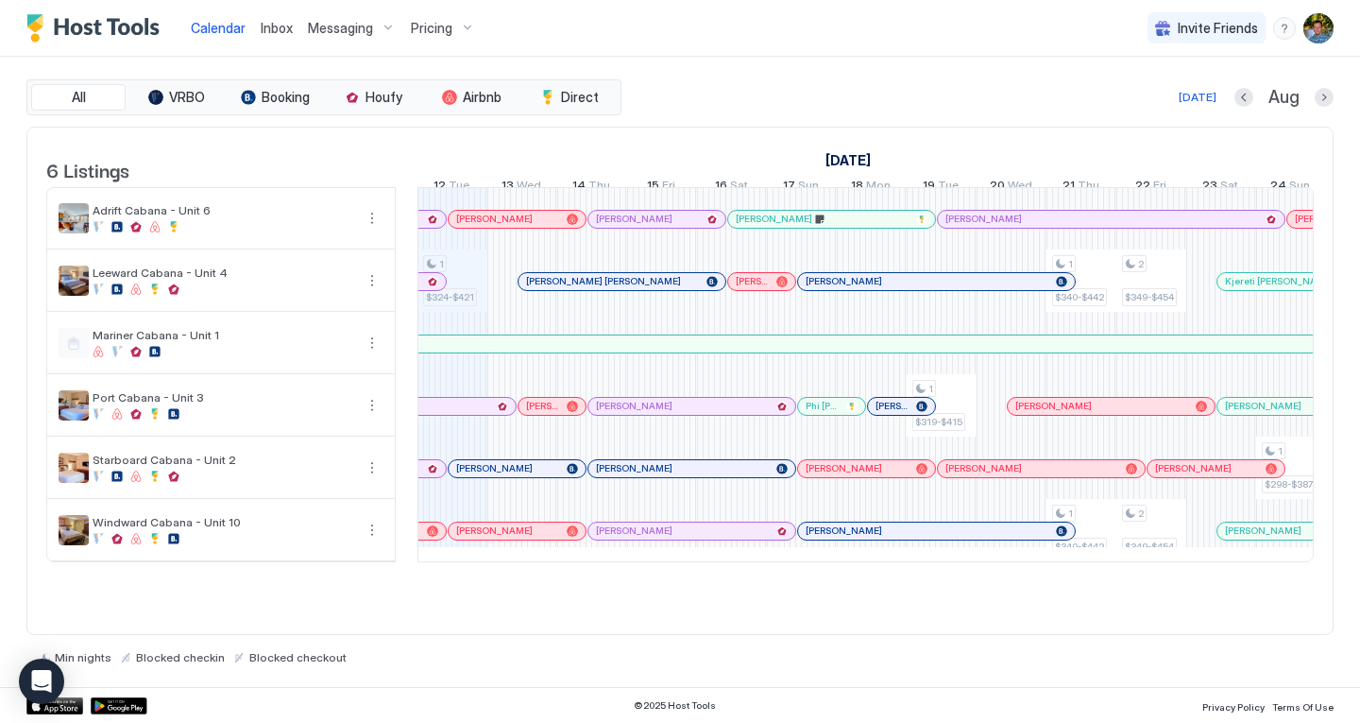
click at [481, 227] on div at bounding box center [479, 219] width 15 height 15
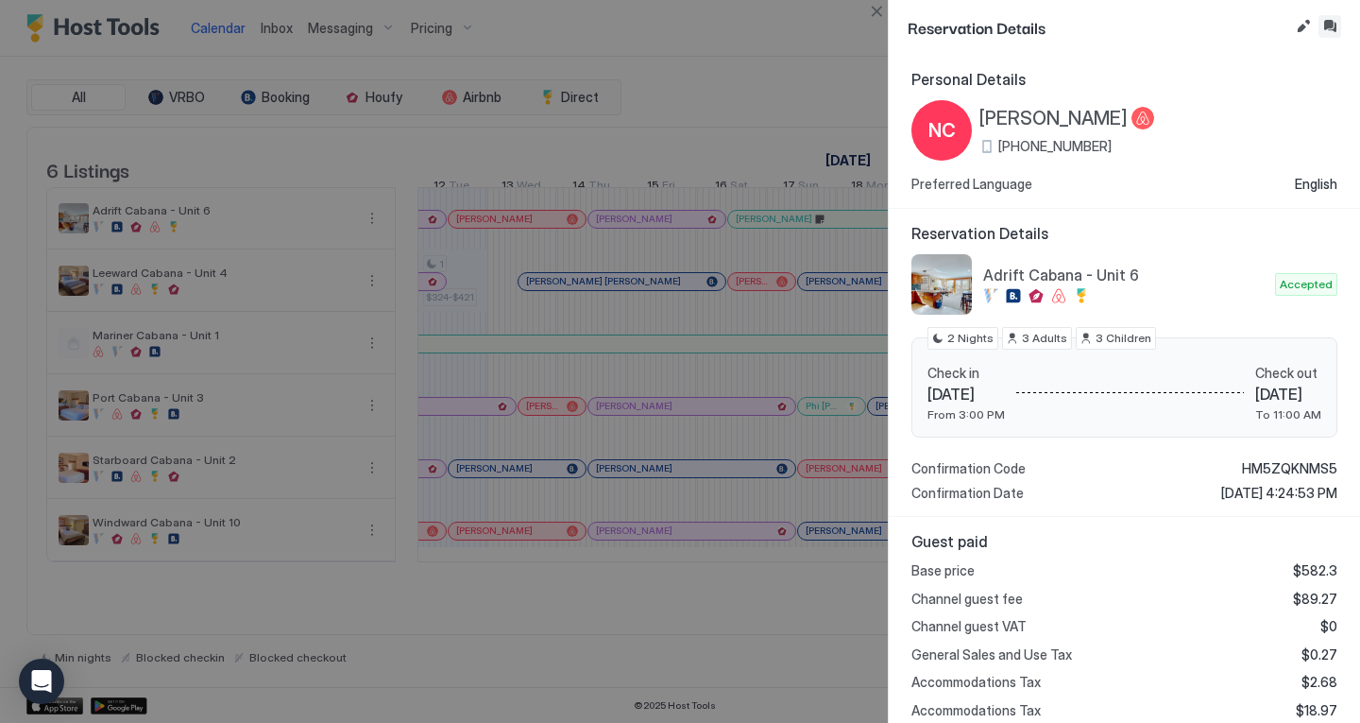
click at [1332, 22] on button "Inbox" at bounding box center [1330, 26] width 23 height 23
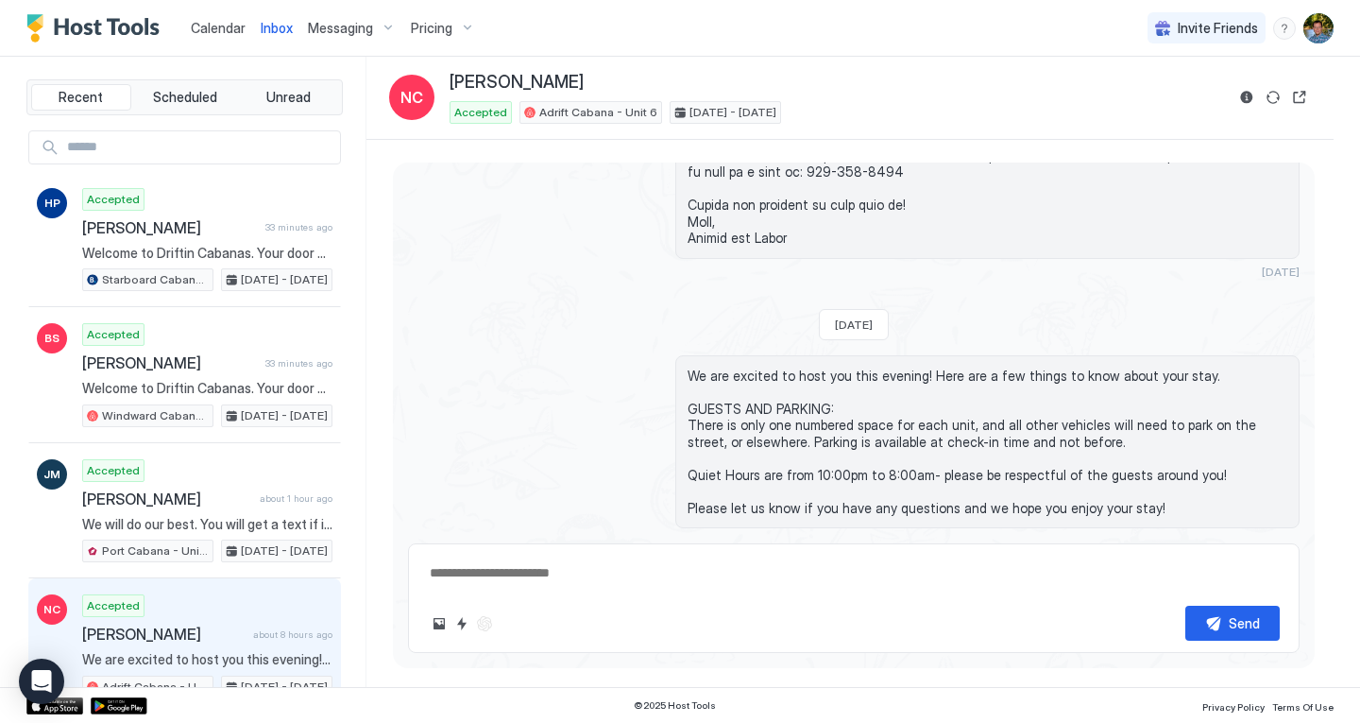
scroll to position [1230, 0]
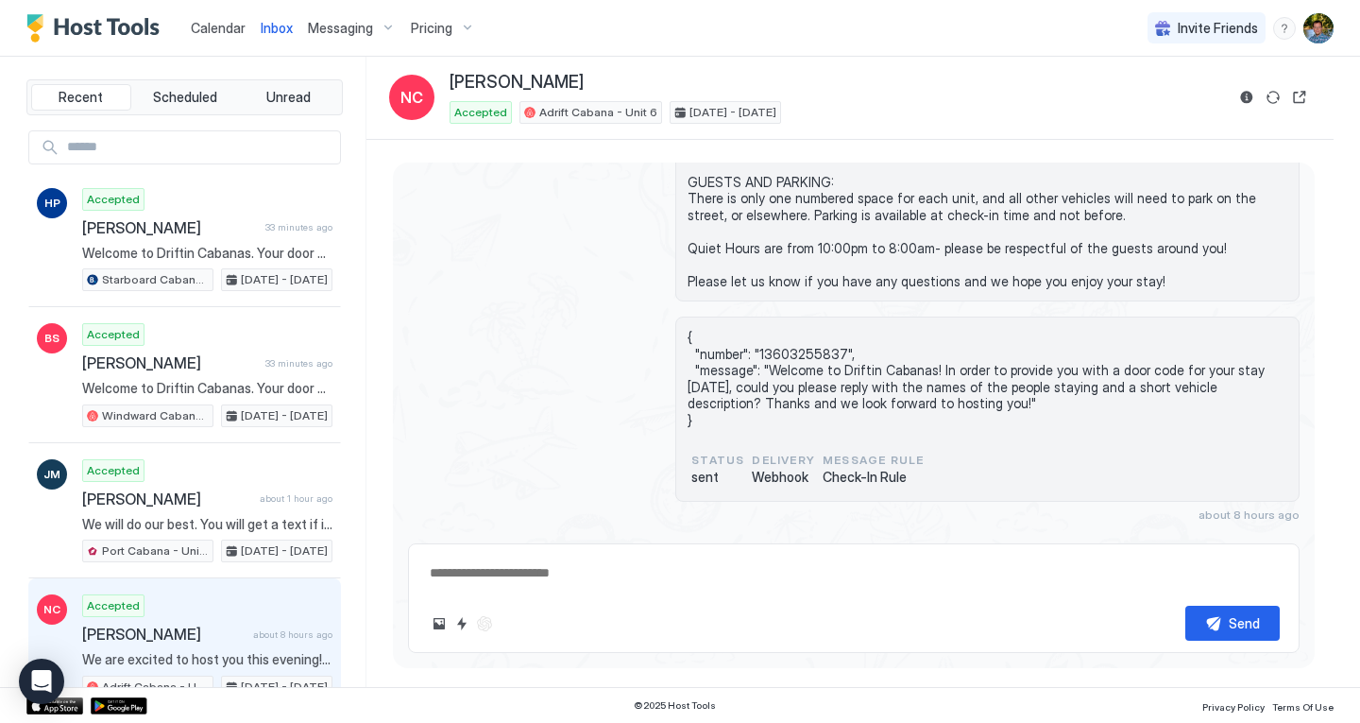
click at [1160, 539] on div "Scheduled Messages" at bounding box center [1214, 549] width 128 height 20
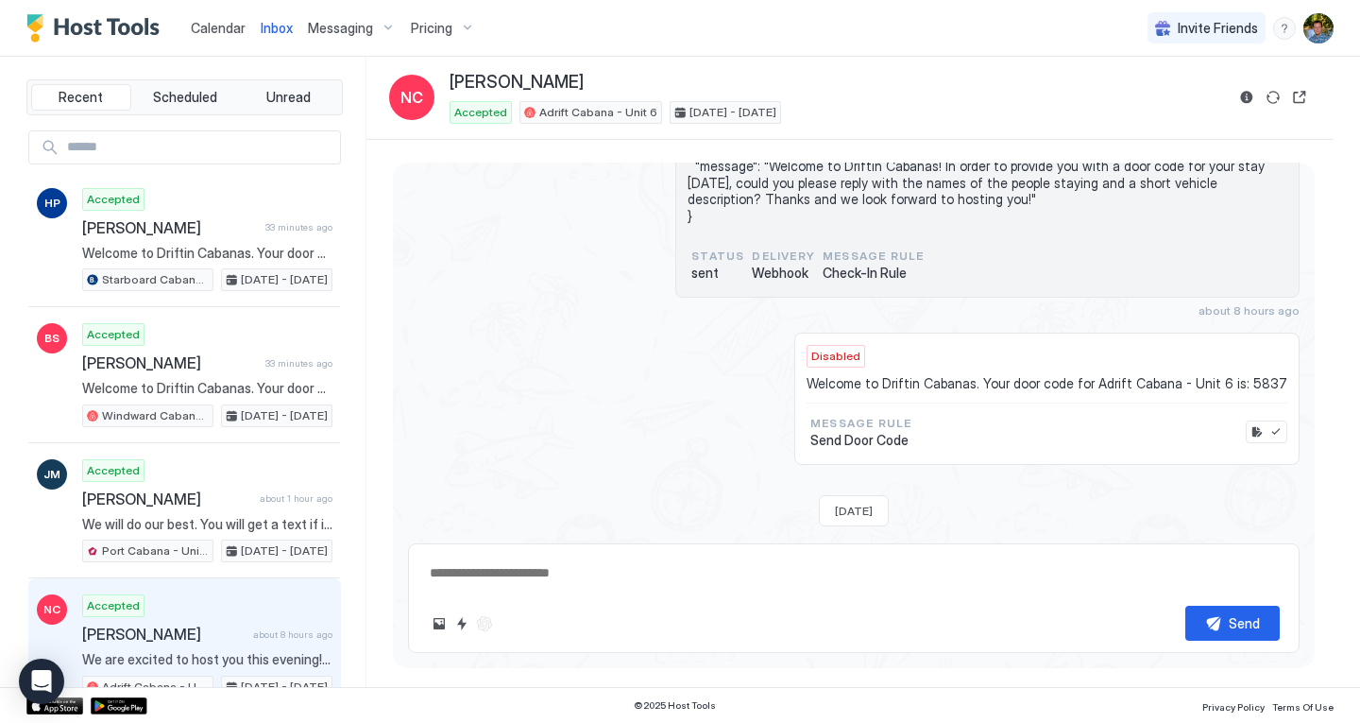
scroll to position [1432, 0]
click at [1262, 422] on div at bounding box center [1267, 433] width 42 height 23
click at [1267, 424] on button "Enable message" at bounding box center [1276, 433] width 19 height 19
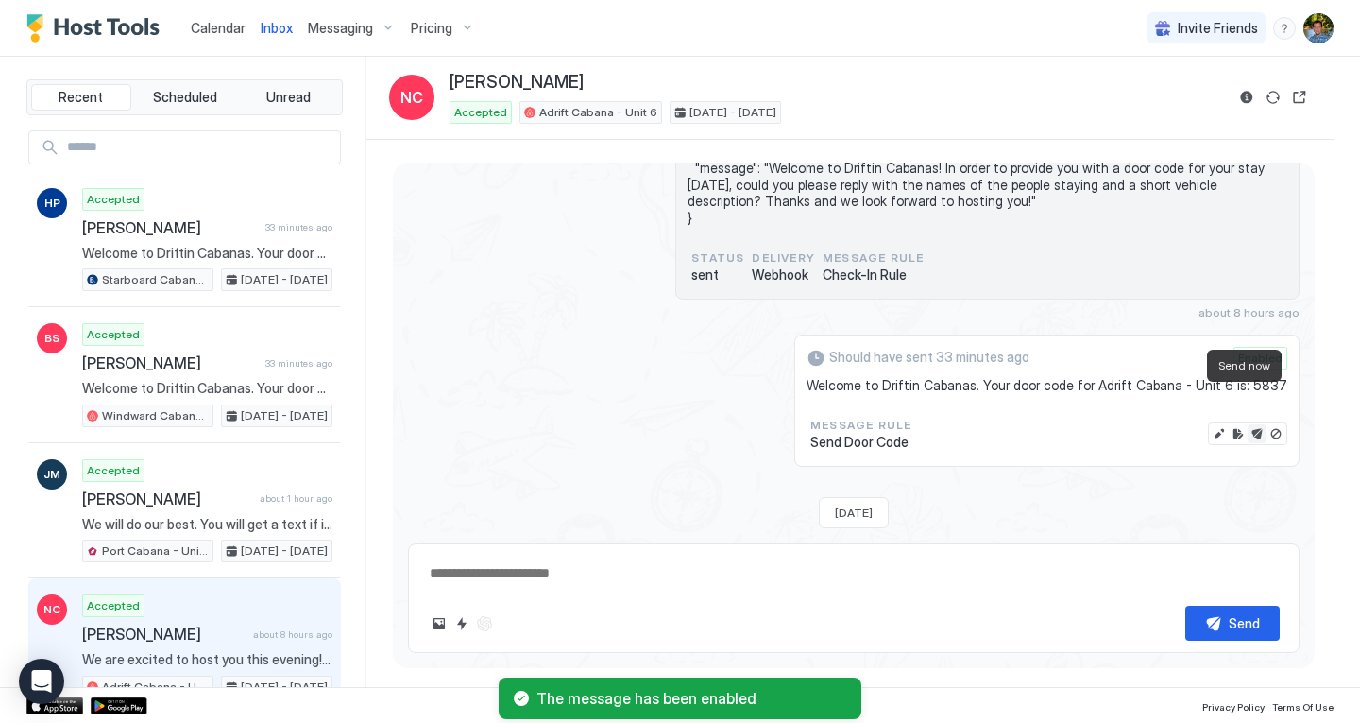
click at [1248, 424] on button "Send now" at bounding box center [1257, 433] width 19 height 19
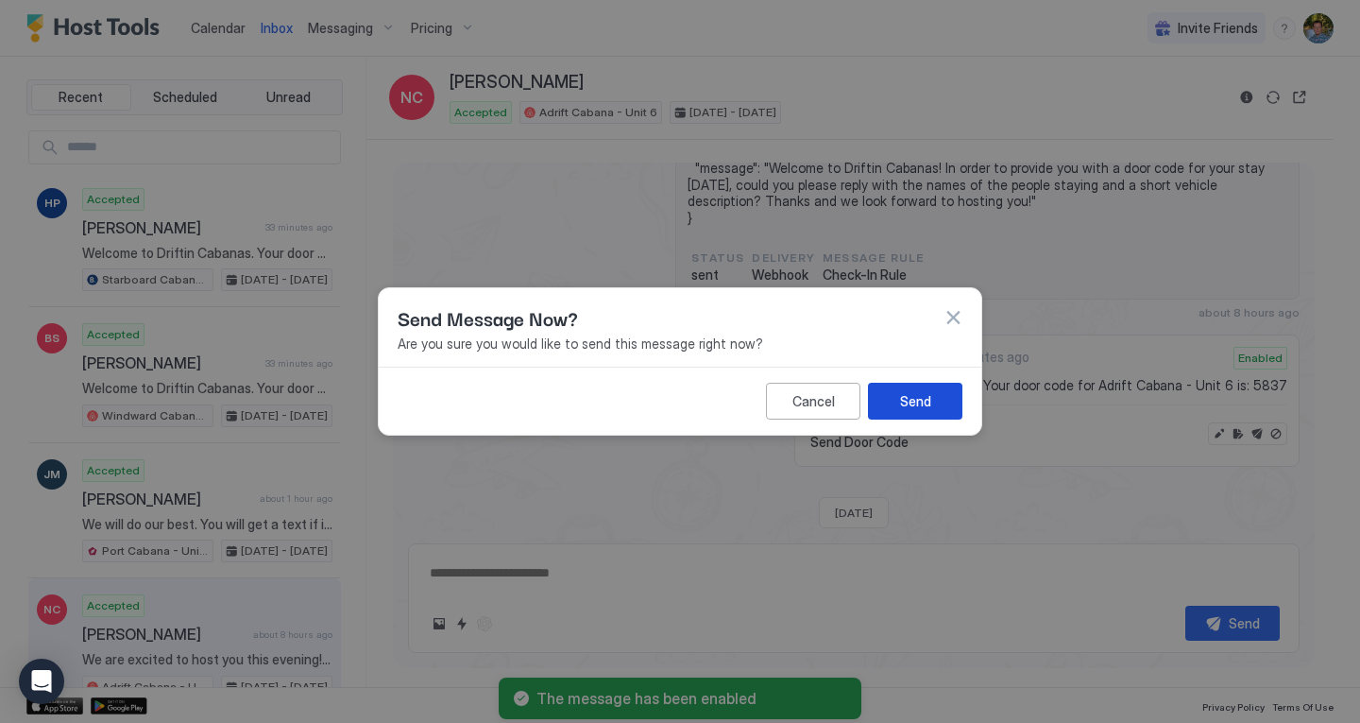
click at [930, 403] on div "Send" at bounding box center [915, 401] width 31 height 20
type textarea "*"
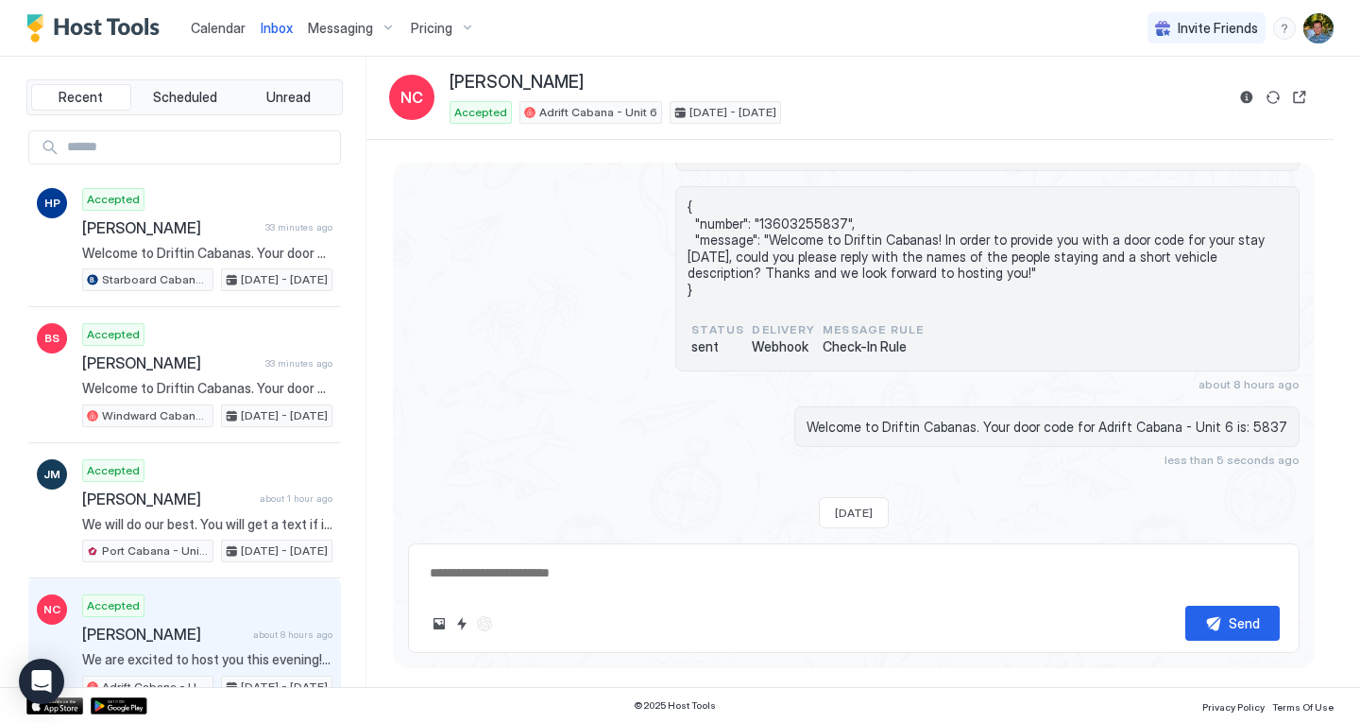
click at [87, 24] on img "Host Tools Logo" at bounding box center [97, 28] width 142 height 28
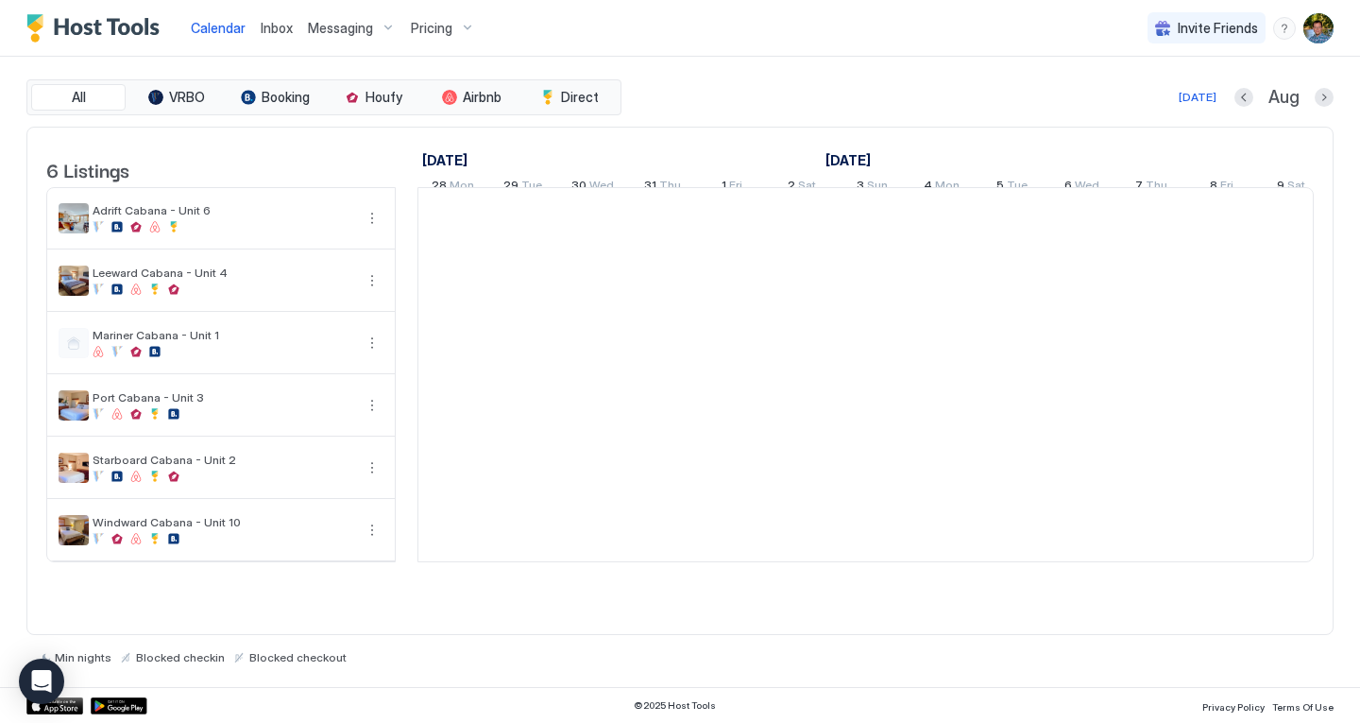
scroll to position [0, 1050]
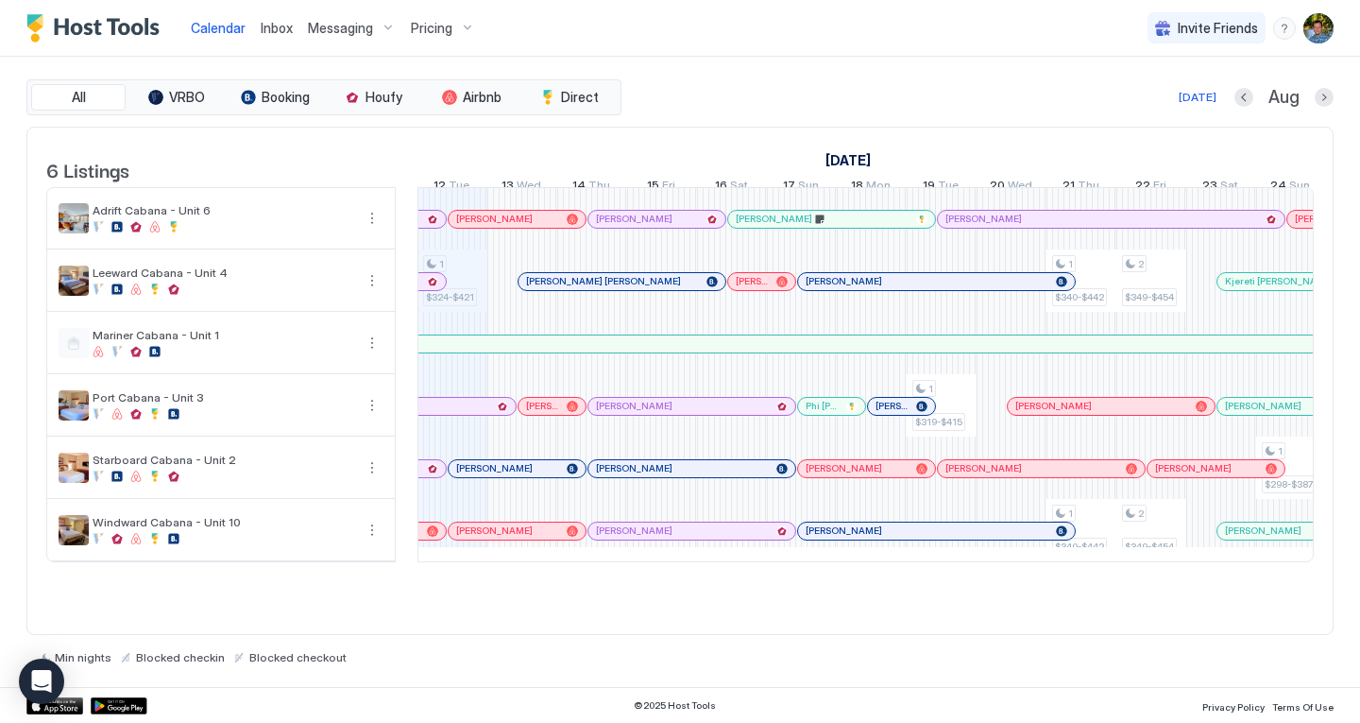
click at [132, 23] on img "Host Tools Logo" at bounding box center [97, 28] width 142 height 28
